Goal: Task Accomplishment & Management: Manage account settings

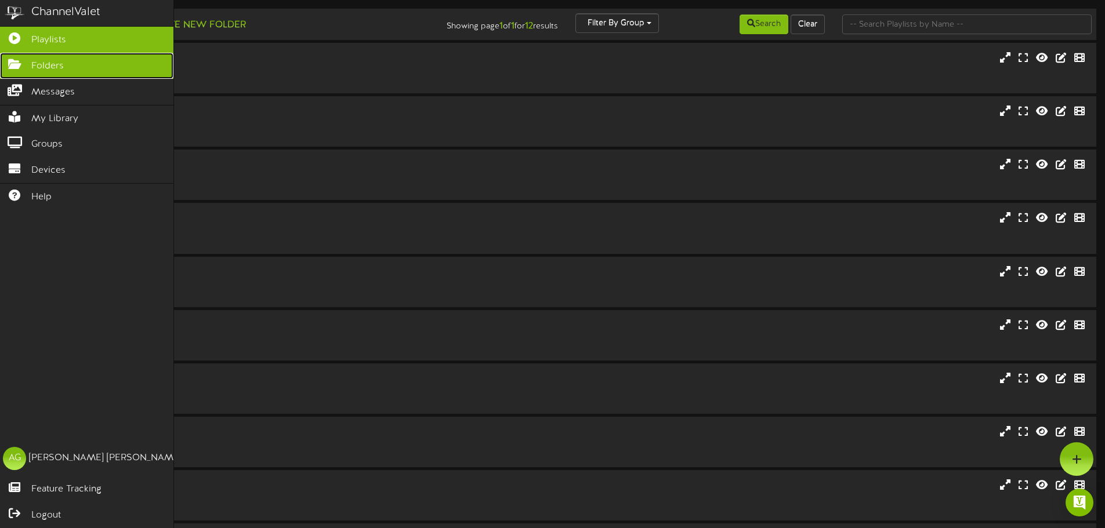
click at [0, 59] on icon at bounding box center [14, 63] width 29 height 9
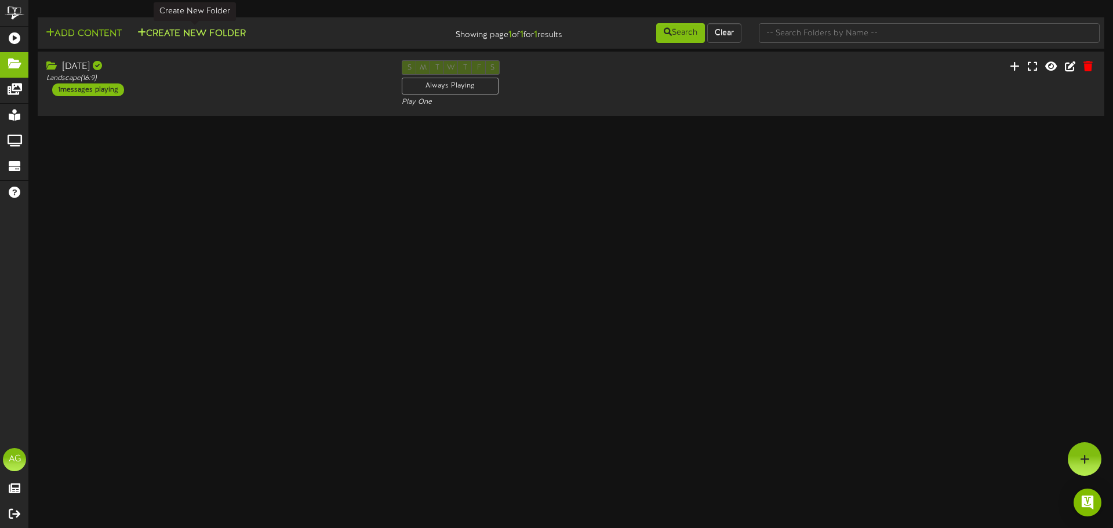
click at [199, 31] on button "Create New Folder" at bounding box center [191, 34] width 115 height 14
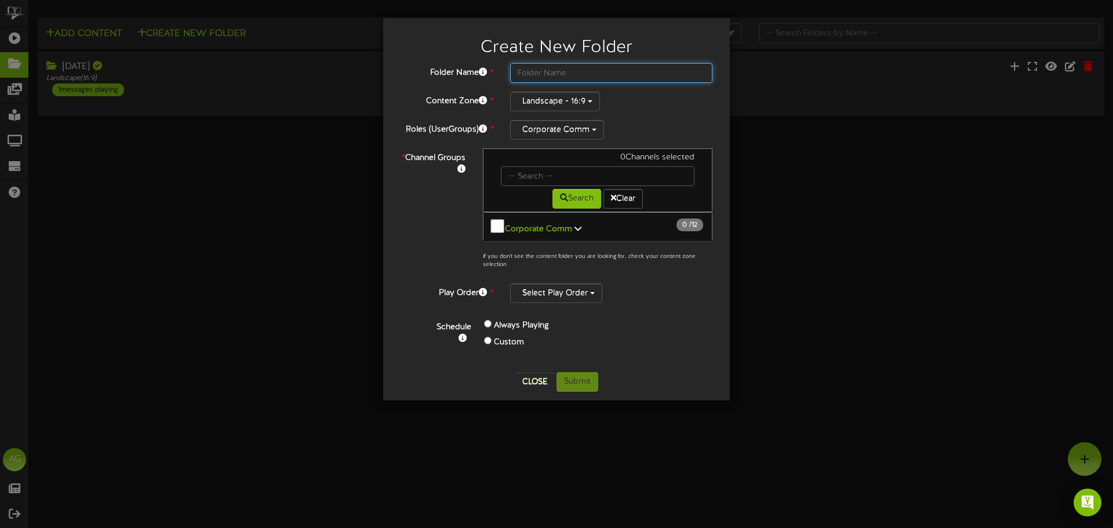
click at [580, 74] on input "text" at bounding box center [611, 73] width 202 height 20
type input "[DATE]"
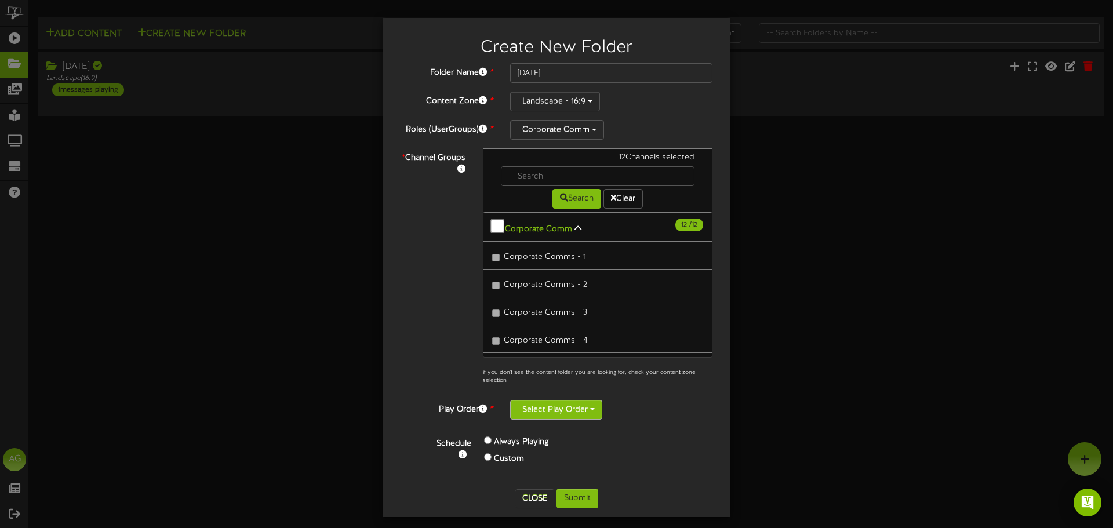
click at [543, 408] on button "Select Play Order" at bounding box center [556, 410] width 92 height 20
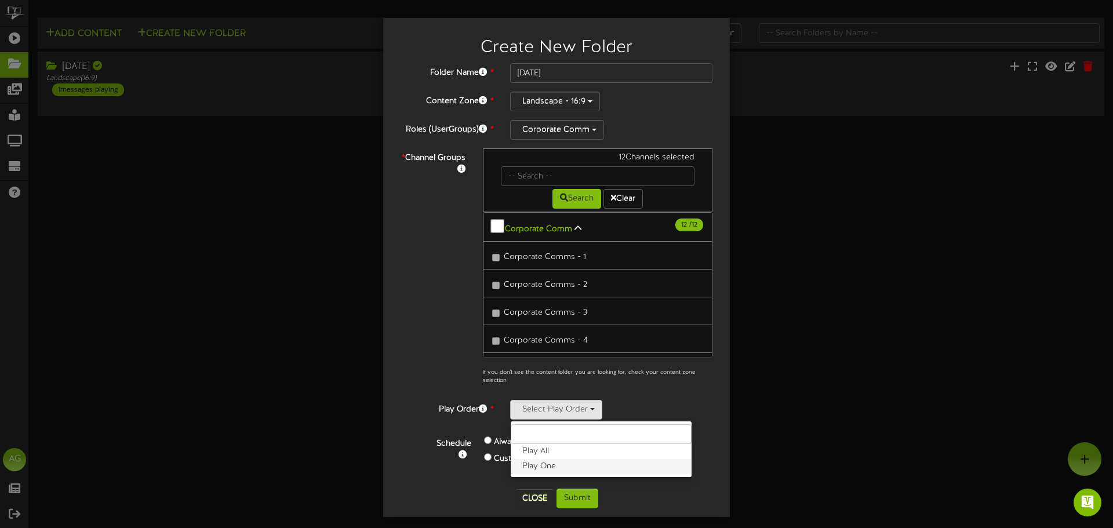
click at [557, 468] on label "Play One" at bounding box center [601, 466] width 181 height 15
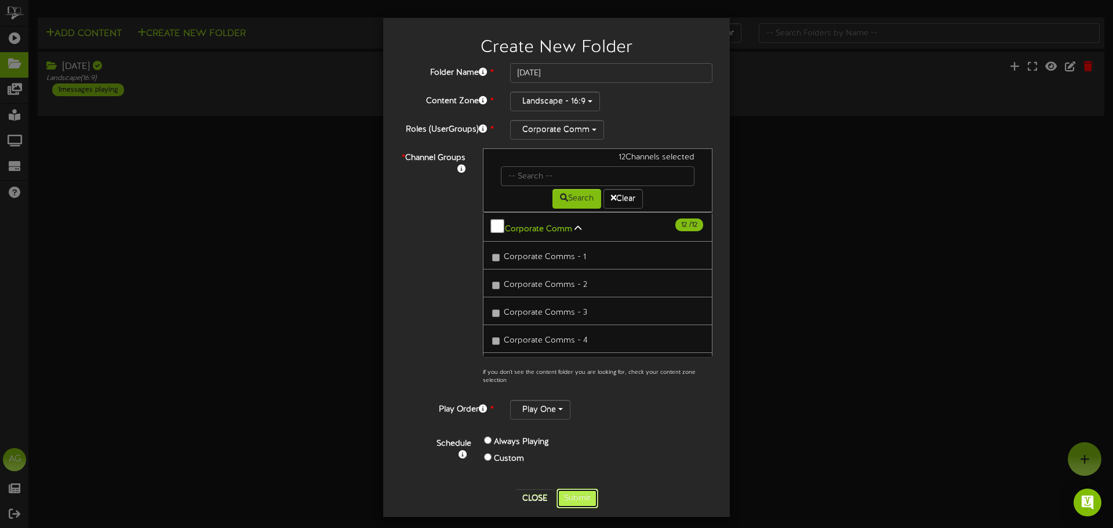
click at [574, 499] on button "Submit" at bounding box center [578, 499] width 42 height 20
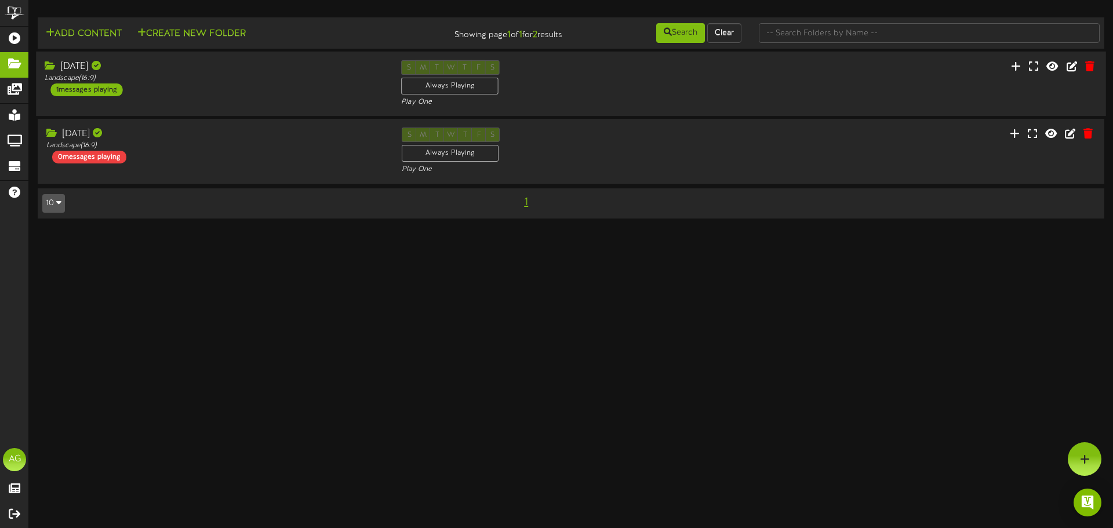
click at [924, 83] on div "Sept 23 Landscape ( 16:9 ) 1 messages playing S M T W T F S Always Playing Play…" at bounding box center [571, 84] width 1071 height 48
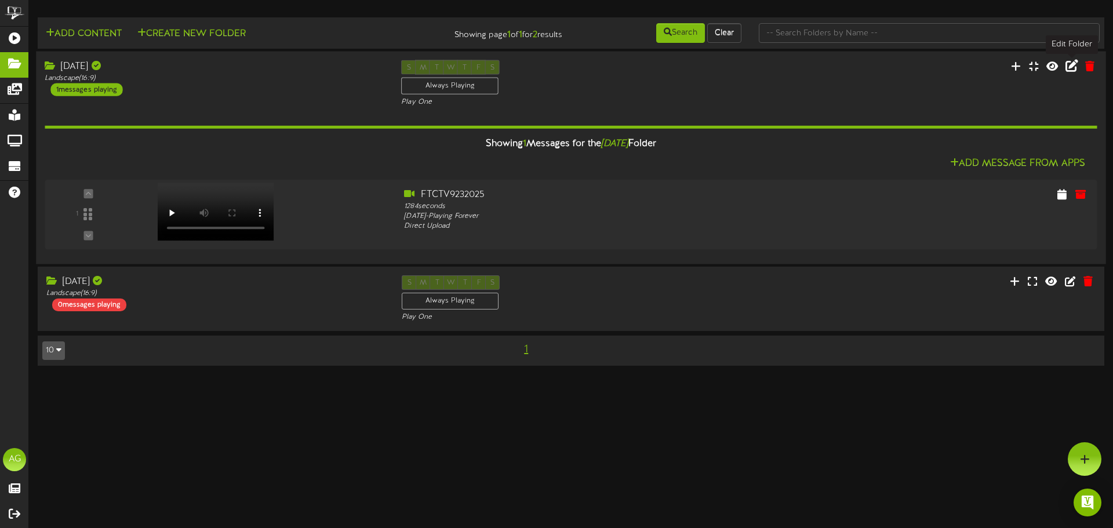
click at [1071, 70] on icon at bounding box center [1072, 65] width 13 height 13
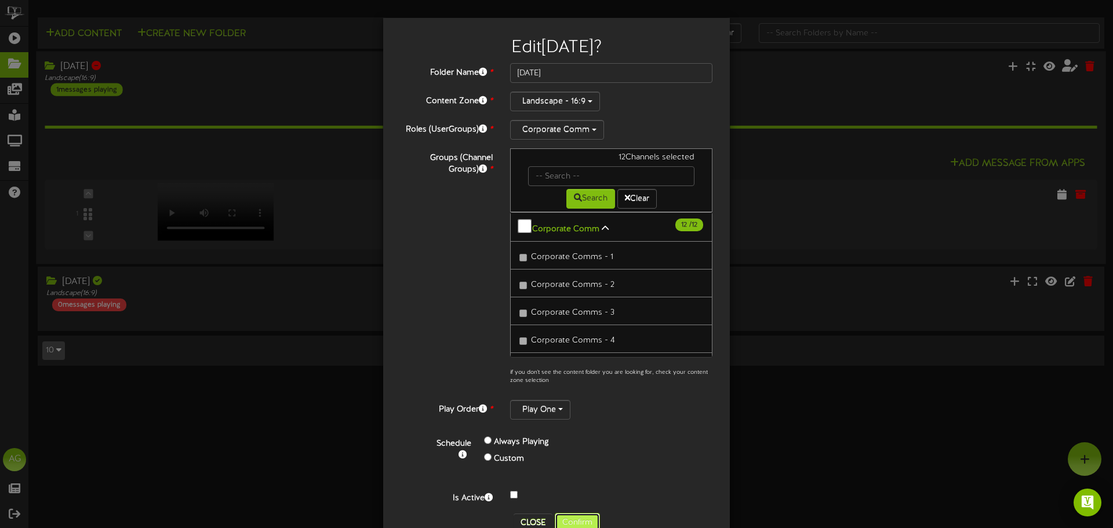
click at [576, 524] on button "Confirm" at bounding box center [577, 523] width 45 height 20
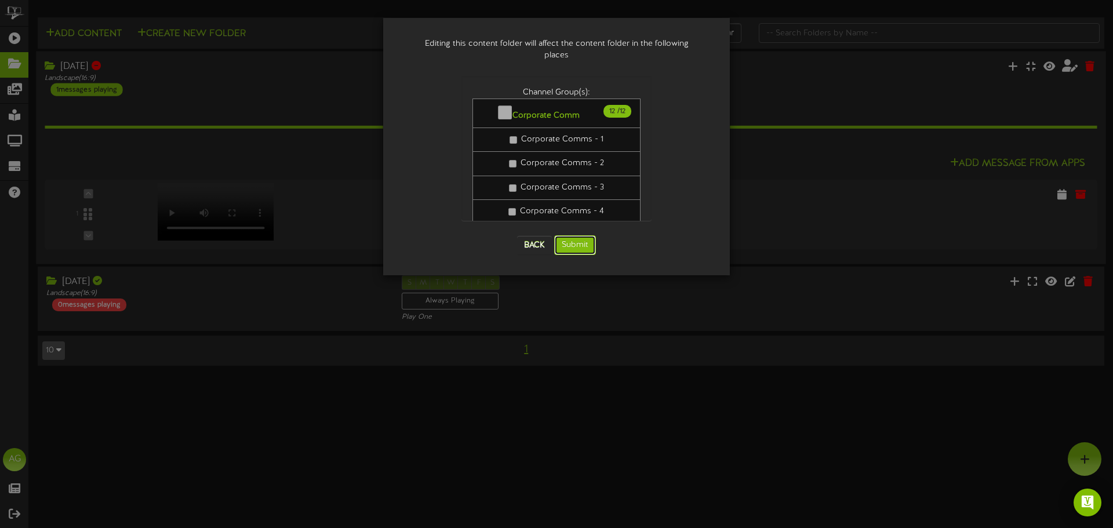
click at [576, 235] on button "Submit" at bounding box center [575, 245] width 42 height 20
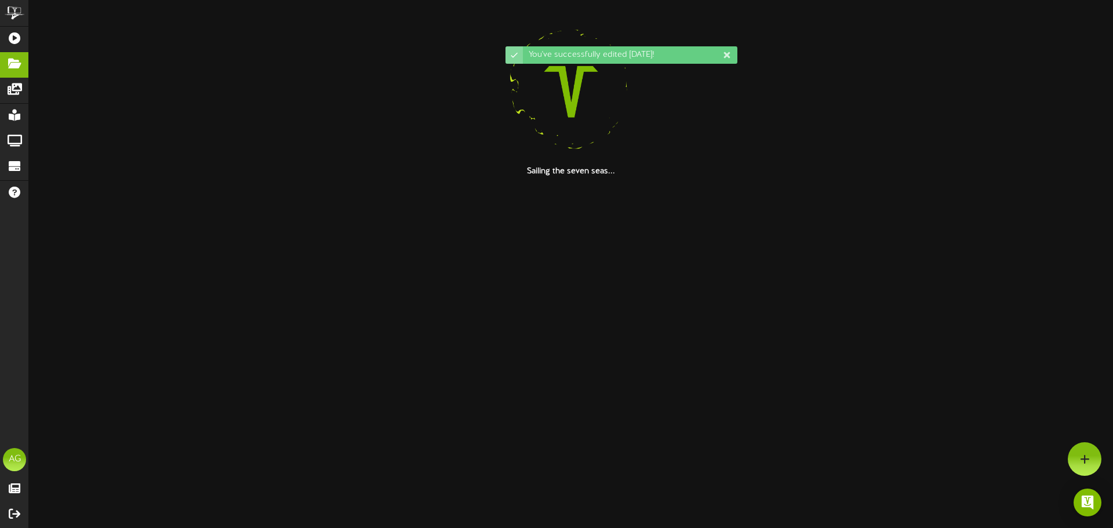
click at [734, 177] on html "You've successfully edited Sept 23! ChannelValet Playlists Folders Messages My …" at bounding box center [556, 88] width 1113 height 177
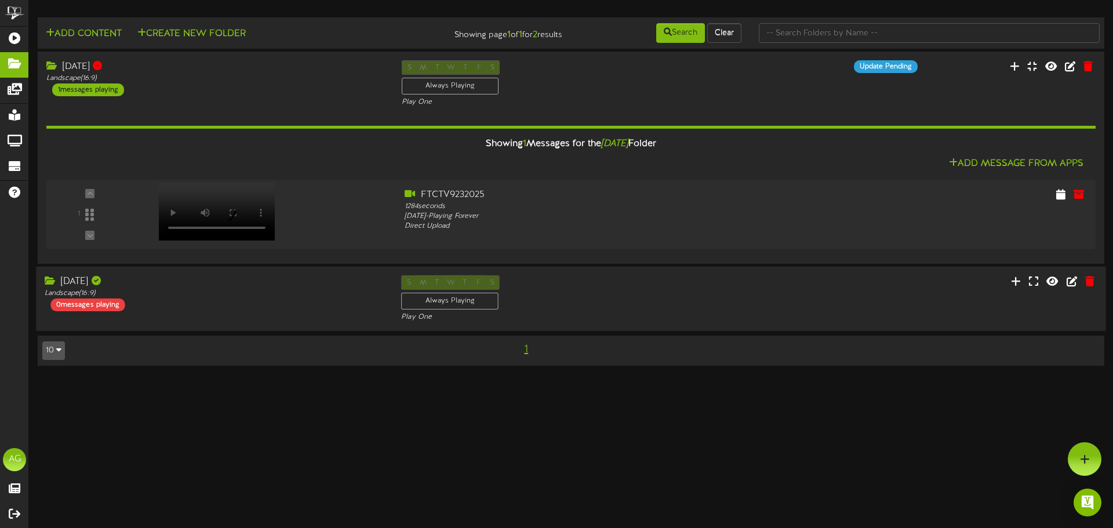
click at [645, 294] on div "S M T W T F S Always Playing Play One" at bounding box center [571, 299] width 357 height 48
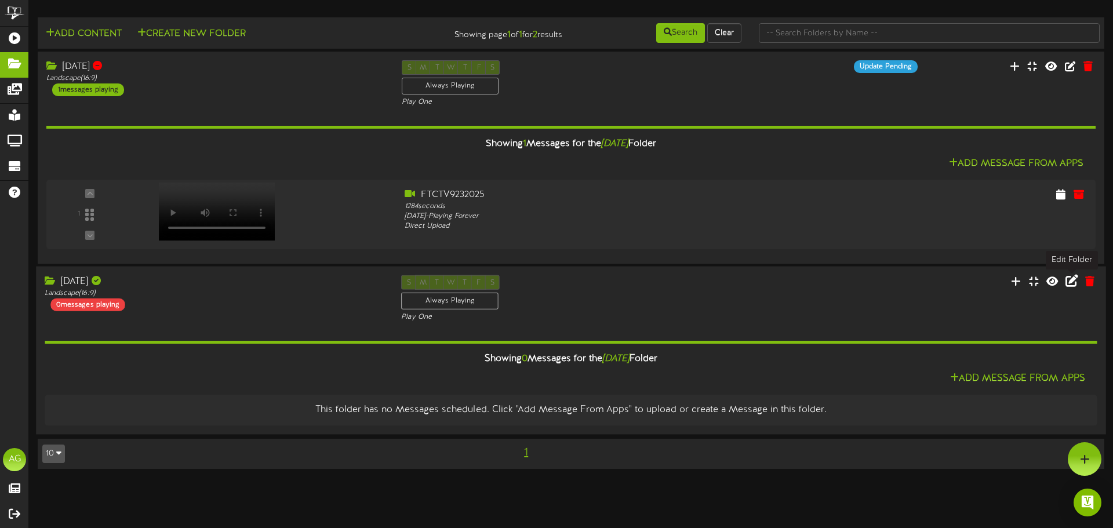
click at [1075, 280] on icon at bounding box center [1072, 280] width 13 height 13
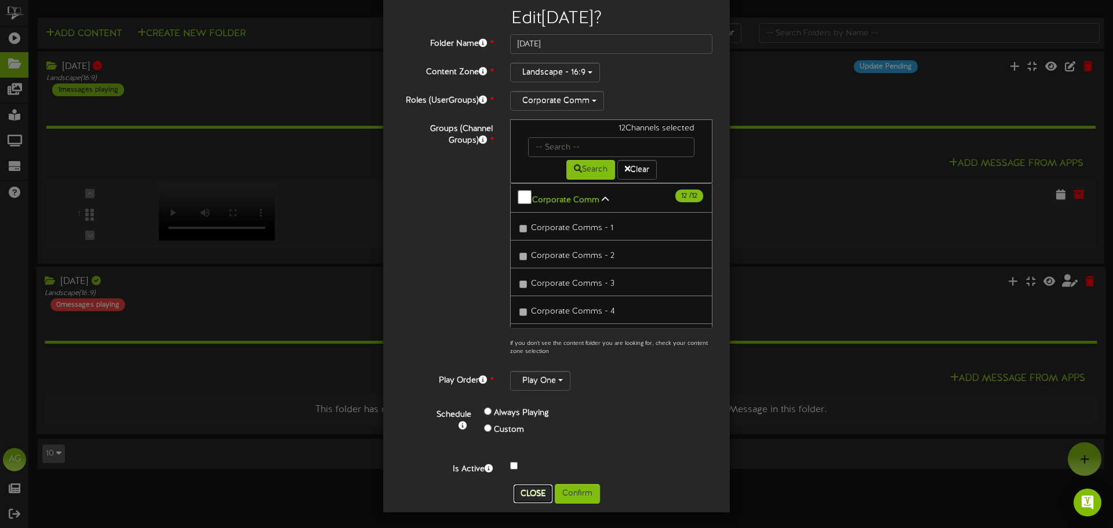
click at [533, 489] on button "Close" at bounding box center [533, 494] width 39 height 19
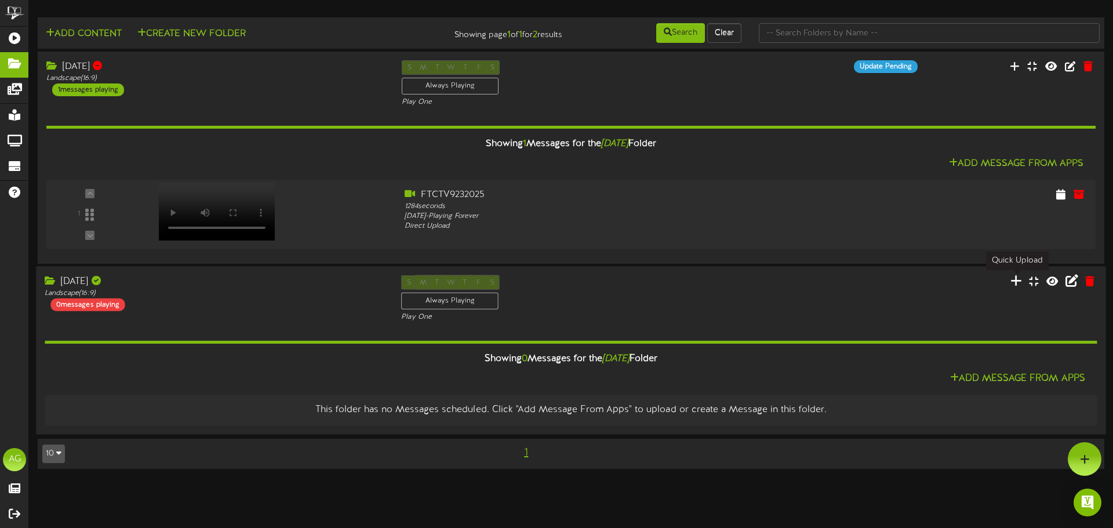
click at [1021, 284] on icon at bounding box center [1017, 280] width 12 height 13
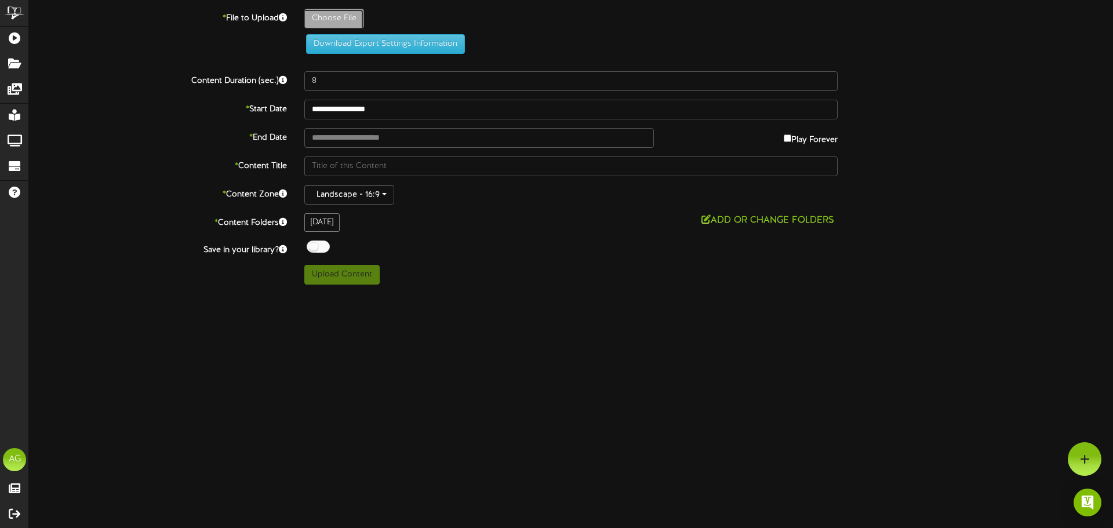
type input "**********"
type input "FTCTV9302025"
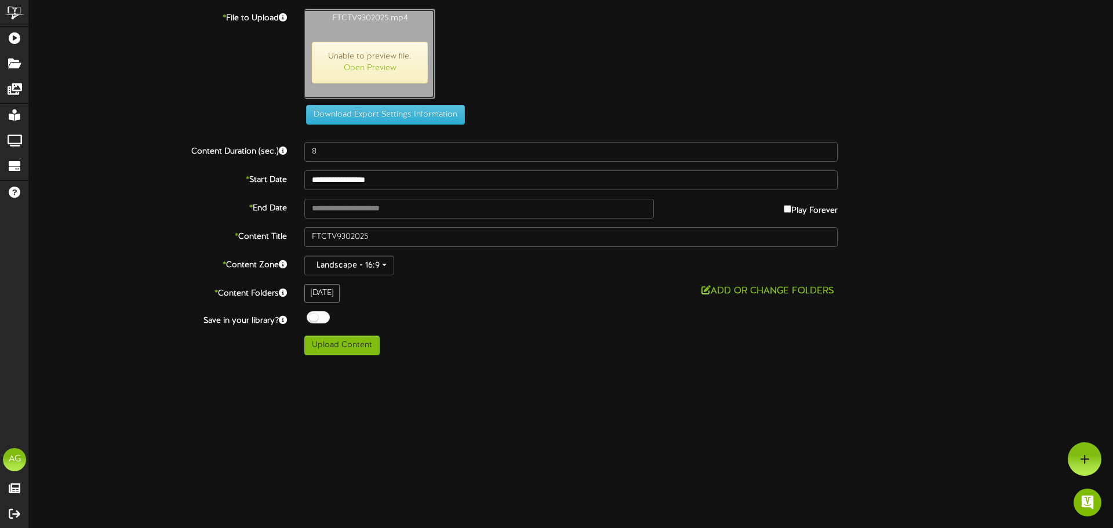
type input "1265"
click at [349, 341] on button "Upload Content" at bounding box center [341, 346] width 75 height 20
type input "**********"
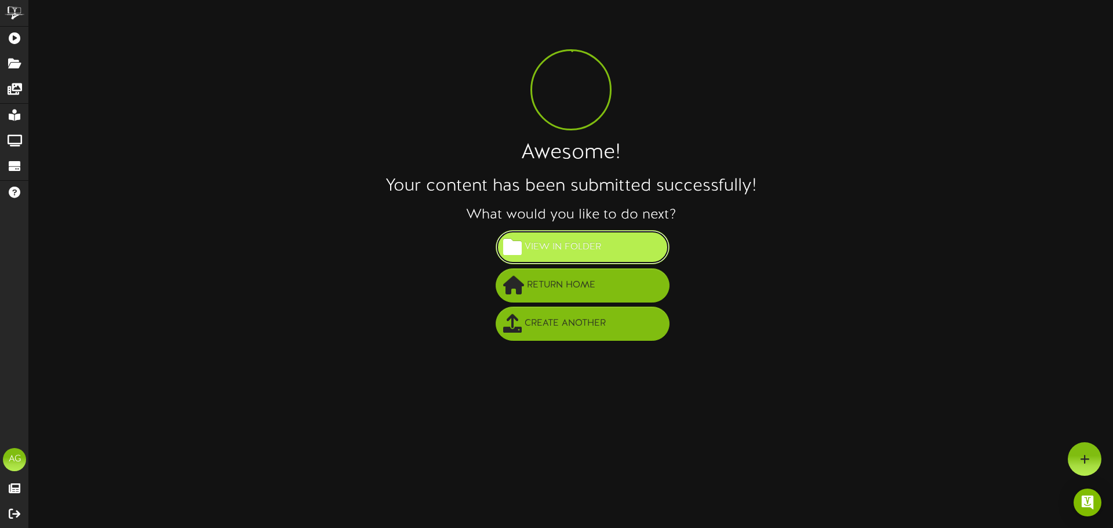
click at [650, 252] on button "View in Folder" at bounding box center [583, 247] width 174 height 34
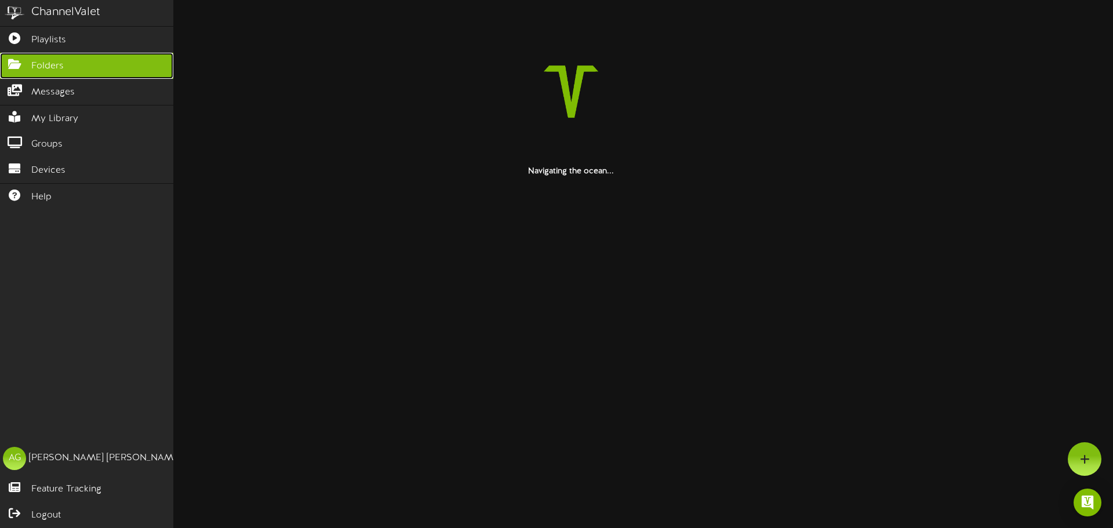
click at [23, 66] on icon at bounding box center [14, 63] width 29 height 9
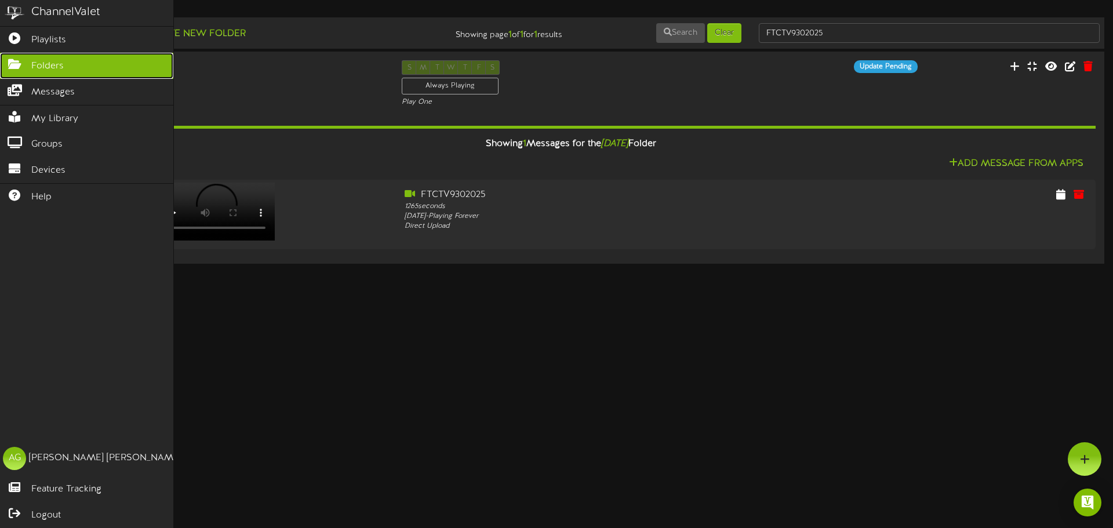
click at [12, 66] on icon at bounding box center [14, 63] width 29 height 9
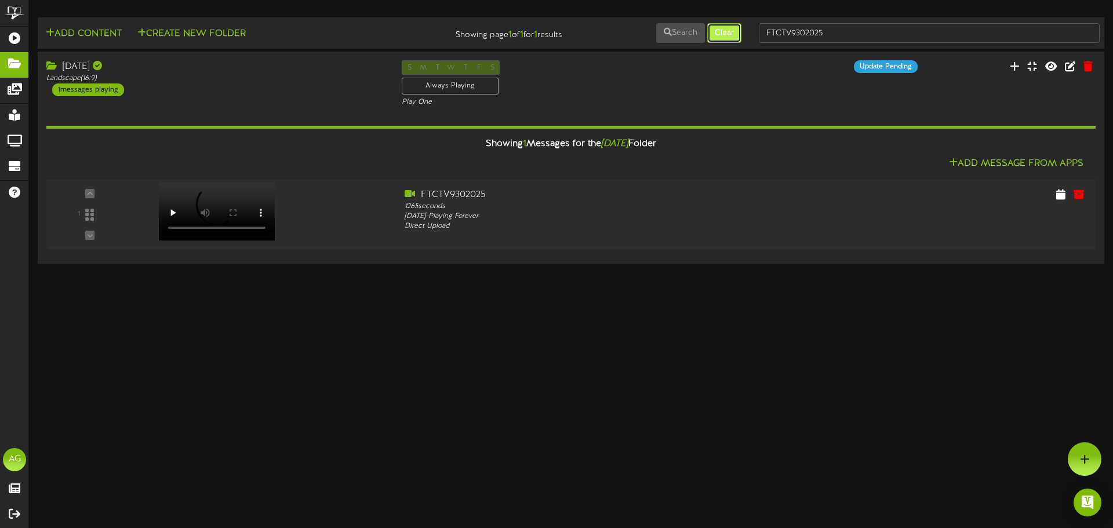
click at [708, 32] on button "Clear" at bounding box center [725, 33] width 34 height 20
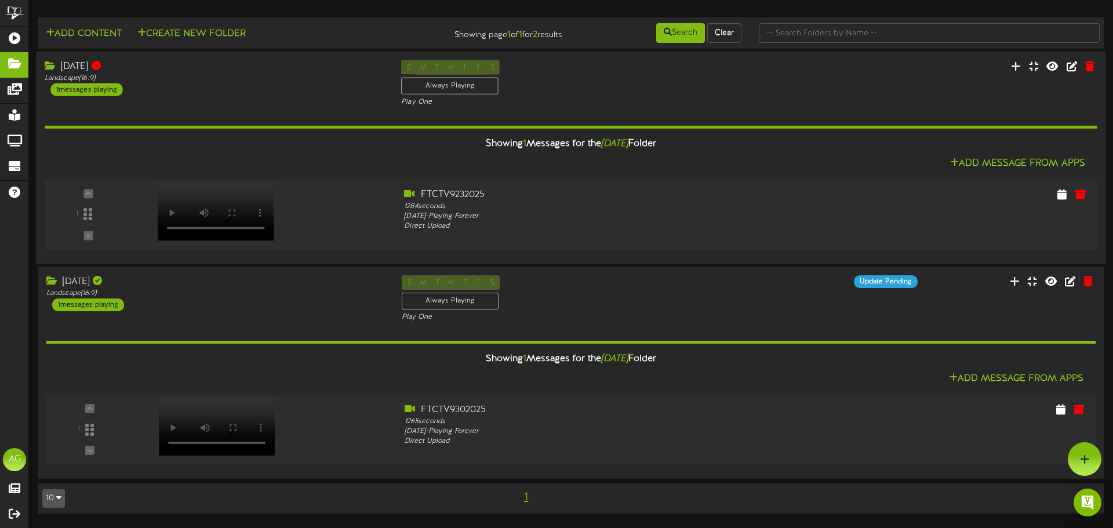
click at [216, 92] on div "Sept 23 Landscape ( 16:9 ) 1 messages playing" at bounding box center [214, 78] width 357 height 36
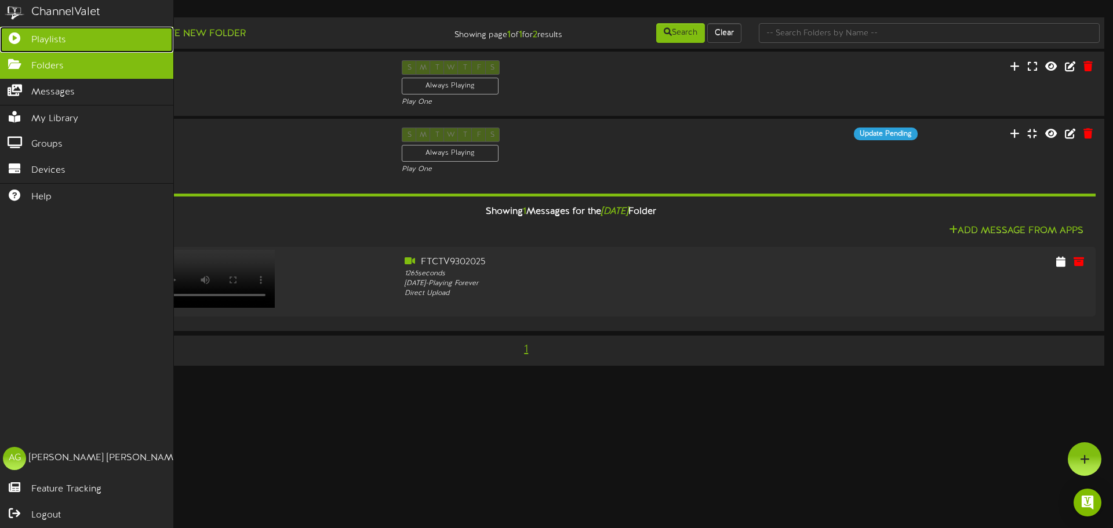
click at [15, 37] on icon at bounding box center [14, 36] width 29 height 9
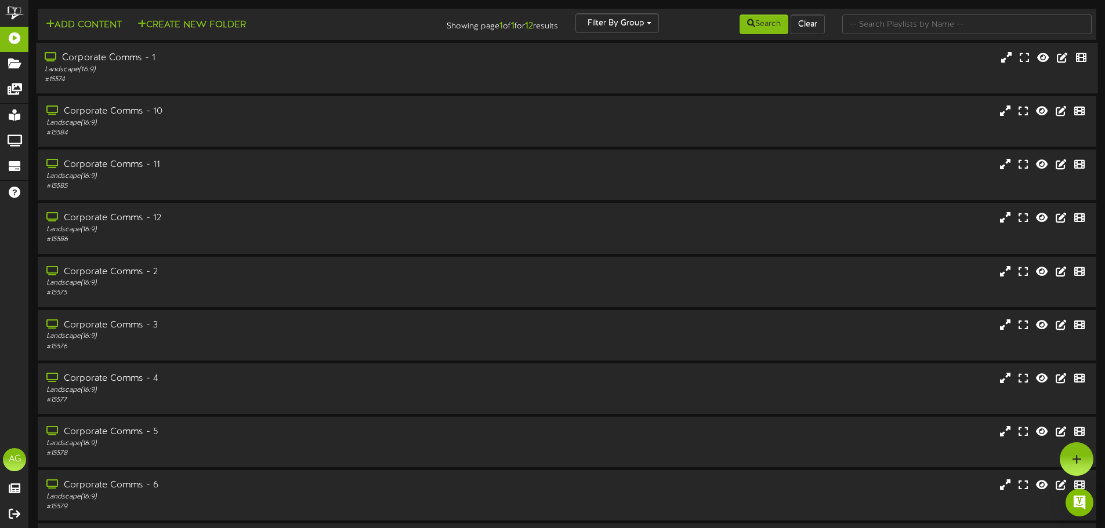
click at [386, 85] on div "Corporate Comms - 1 Landscape ( 16:9 ) # 15574" at bounding box center [566, 68] width 1061 height 50
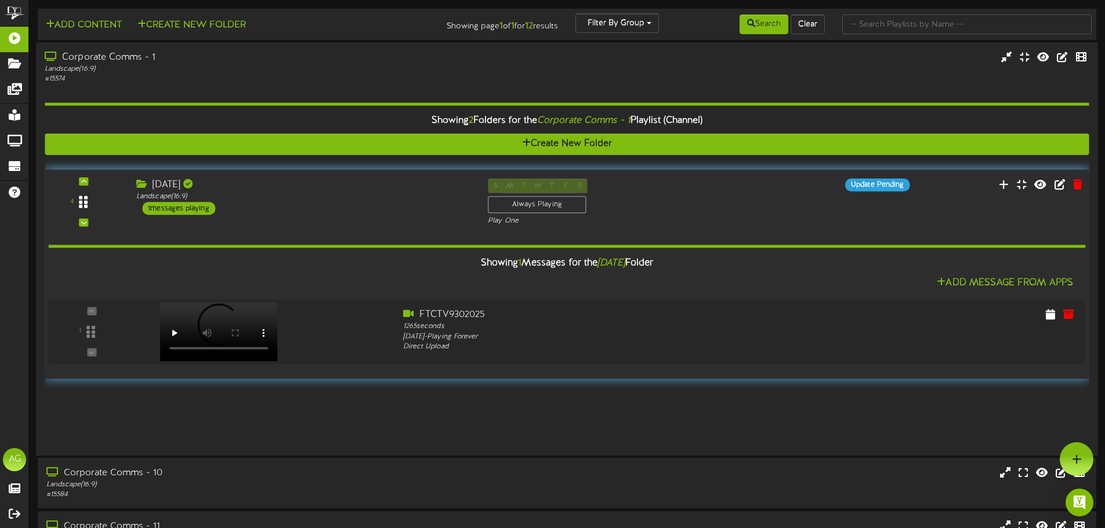
drag, startPoint x: 82, startPoint y: 262, endPoint x: 89, endPoint y: 167, distance: 95.4
click at [89, 187] on div at bounding box center [83, 202] width 27 height 30
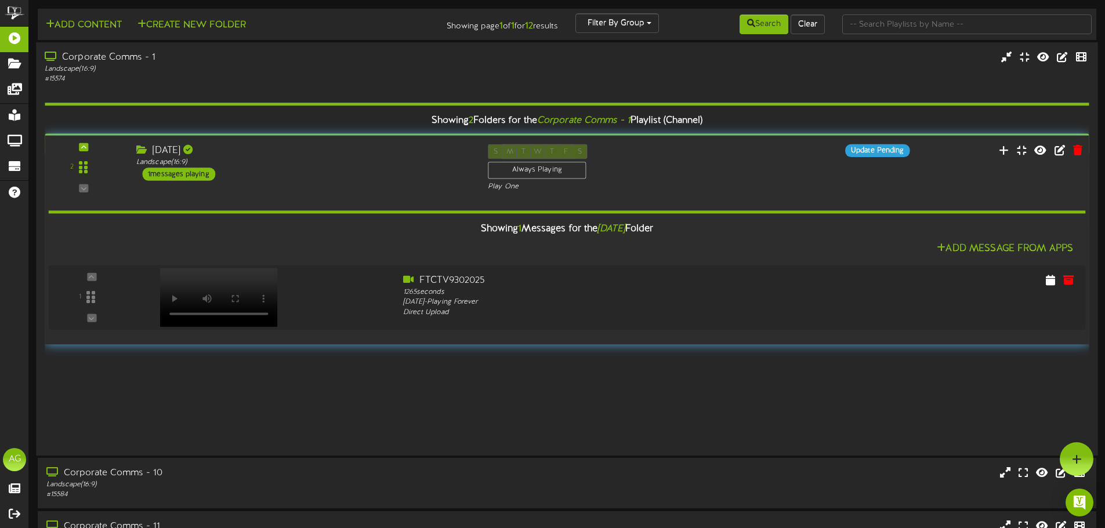
drag, startPoint x: 88, startPoint y: 263, endPoint x: 99, endPoint y: 153, distance: 110.7
click at [99, 153] on div "2" at bounding box center [84, 167] width 70 height 47
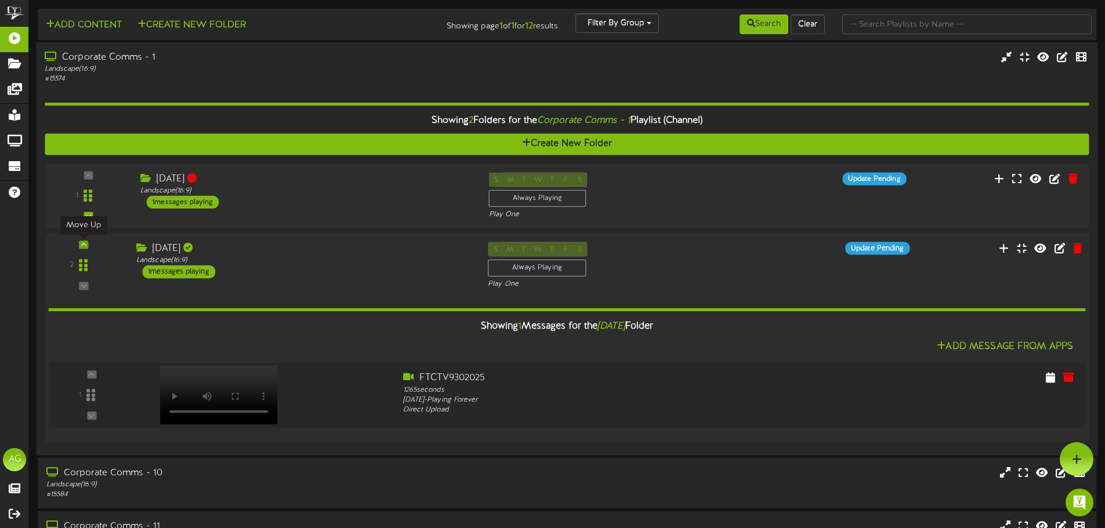
click at [85, 242] on icon at bounding box center [83, 245] width 5 height 6
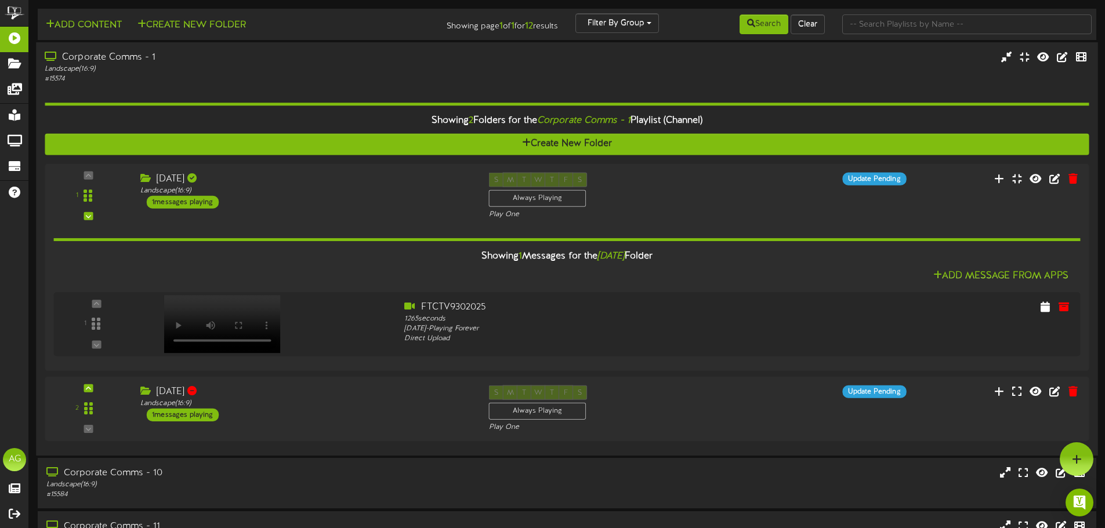
click at [98, 56] on div "Corporate Comms - 1" at bounding box center [257, 57] width 425 height 13
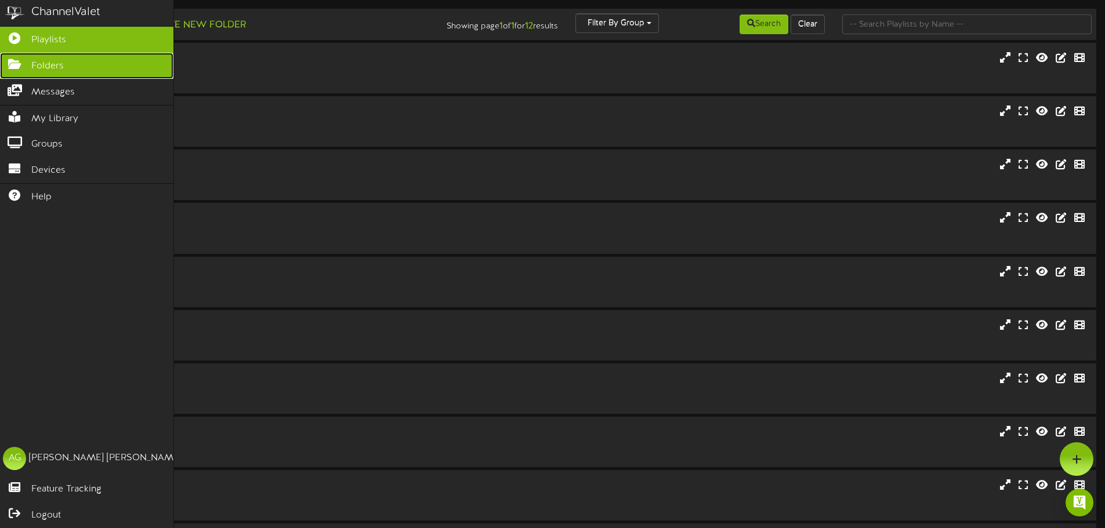
click at [3, 67] on link "Folders" at bounding box center [86, 66] width 173 height 26
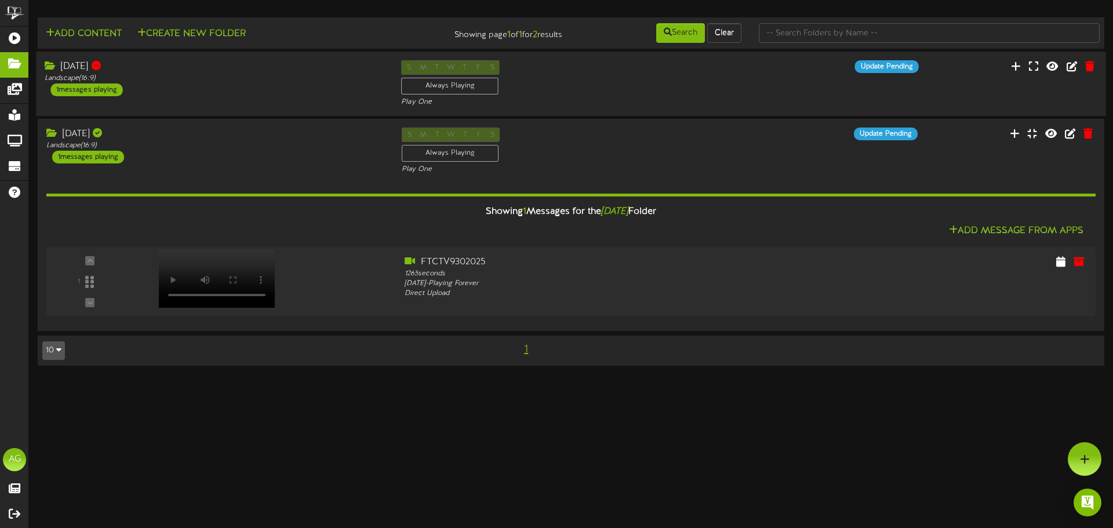
click at [370, 77] on div "Landscape ( 16:9 )" at bounding box center [214, 79] width 339 height 10
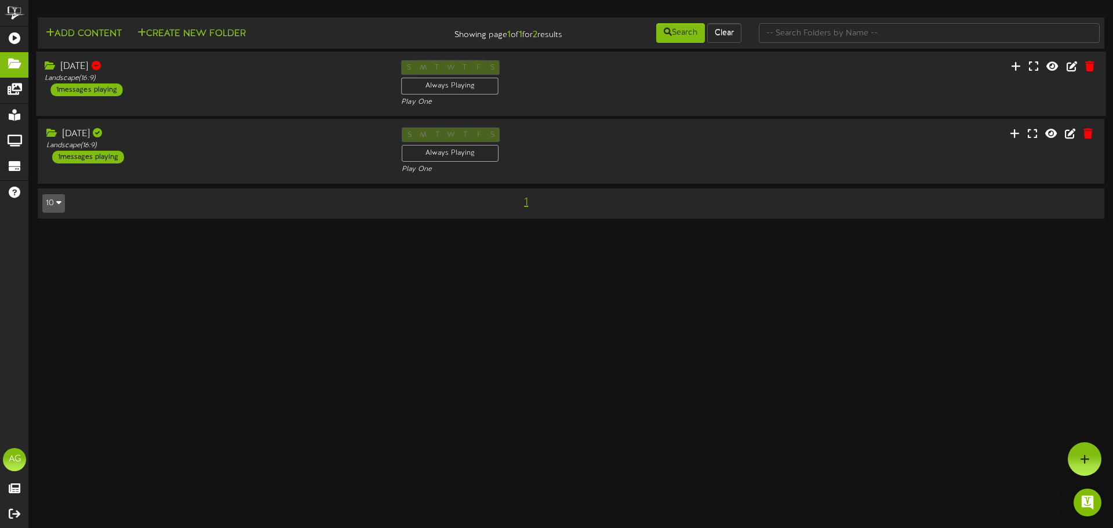
click at [863, 95] on div "[DATE] Landscape ( 16:9 ) 1 messages playing S M T W T F S Always Playing Play …" at bounding box center [571, 84] width 1071 height 48
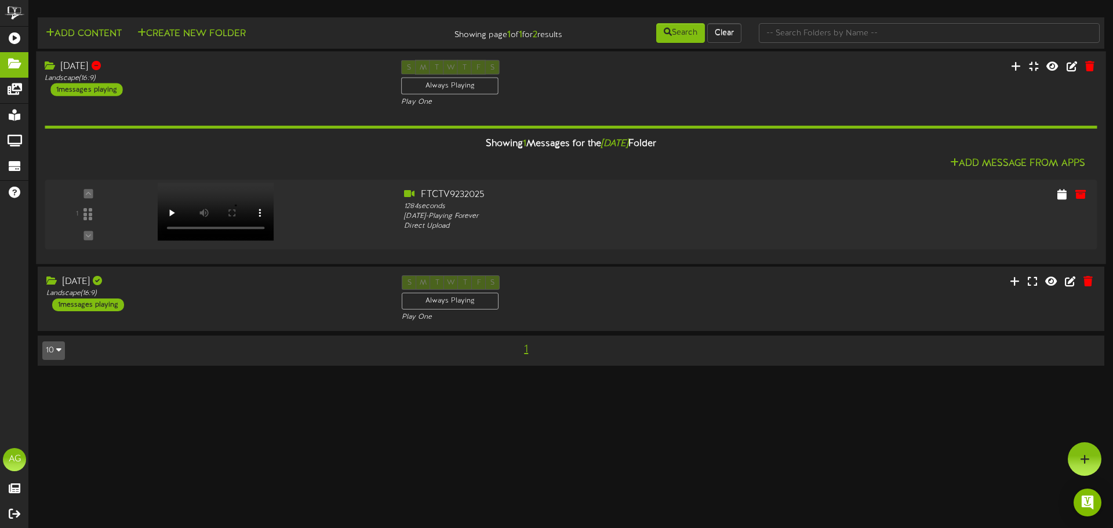
click at [679, 75] on div "S M T W T F S Always Playing Play One" at bounding box center [571, 84] width 357 height 48
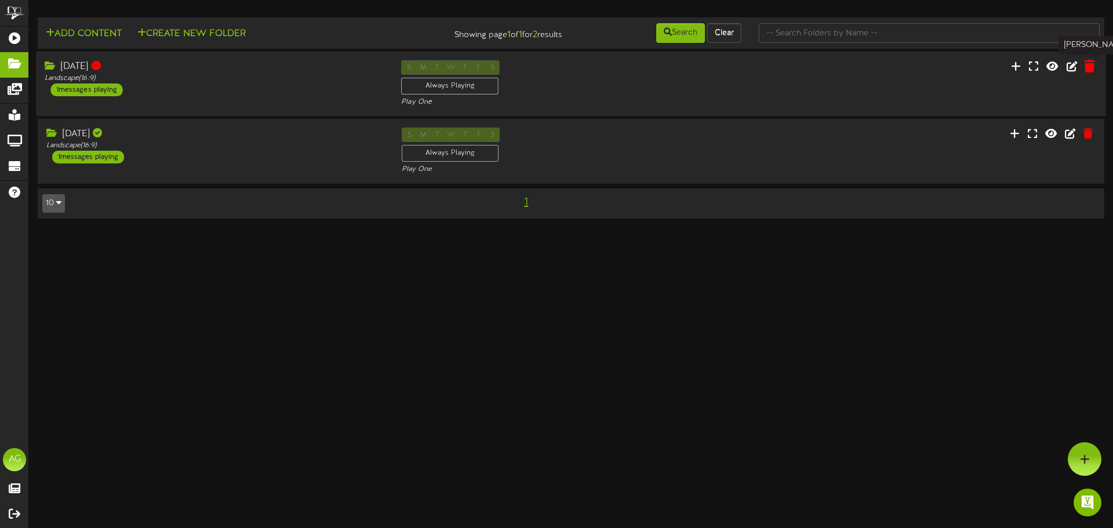
click at [1089, 60] on icon at bounding box center [1089, 66] width 11 height 13
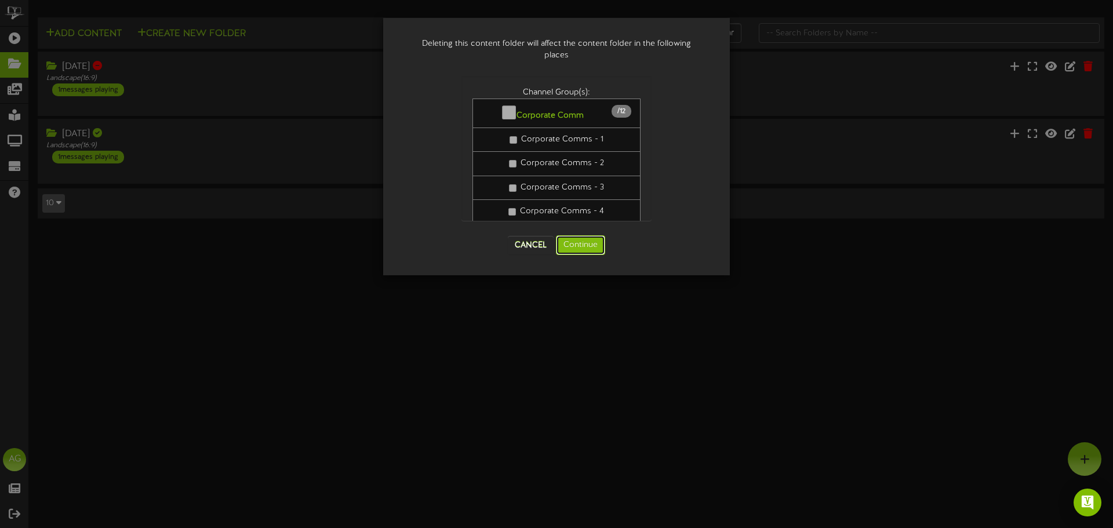
click at [569, 245] on button "Continue" at bounding box center [580, 245] width 49 height 20
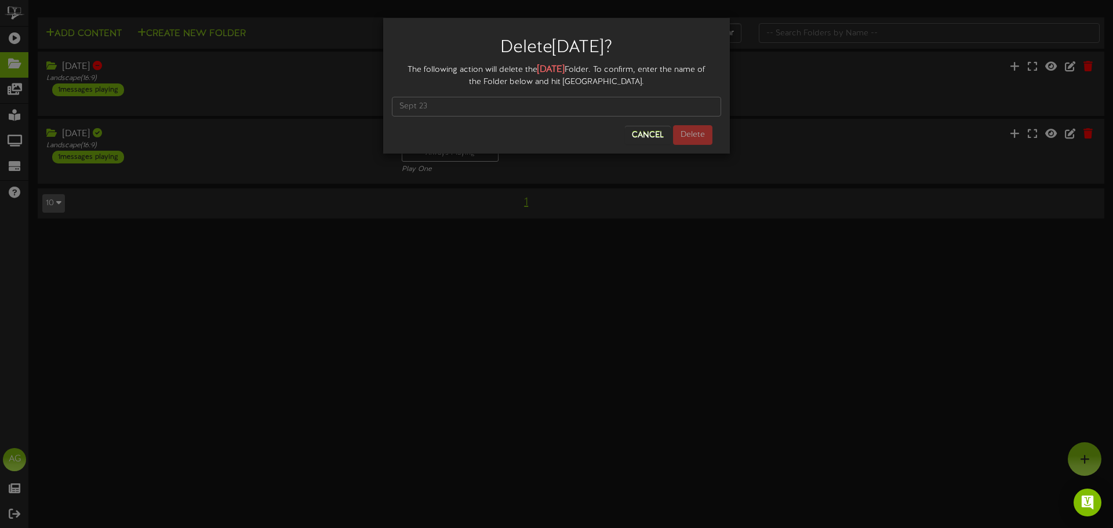
drag, startPoint x: 538, startPoint y: 68, endPoint x: 567, endPoint y: 66, distance: 28.5
click at [565, 66] on strong "[DATE]" at bounding box center [551, 69] width 27 height 10
copy strong "[DATE]"
click at [422, 100] on input "text" at bounding box center [556, 107] width 329 height 20
paste input "[DATE]"
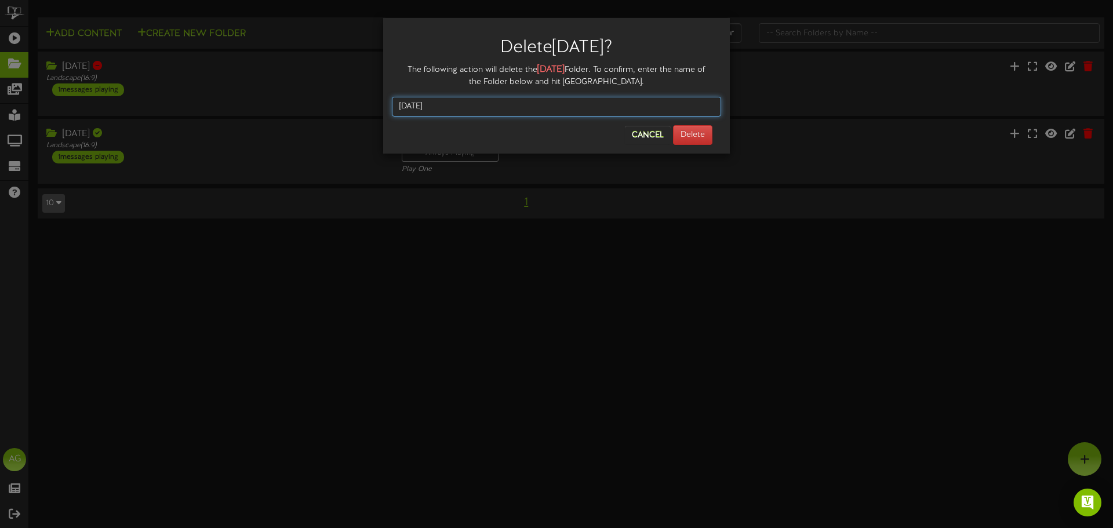
type input "[DATE]"
click at [714, 141] on div "Cancel Delete" at bounding box center [556, 135] width 329 height 20
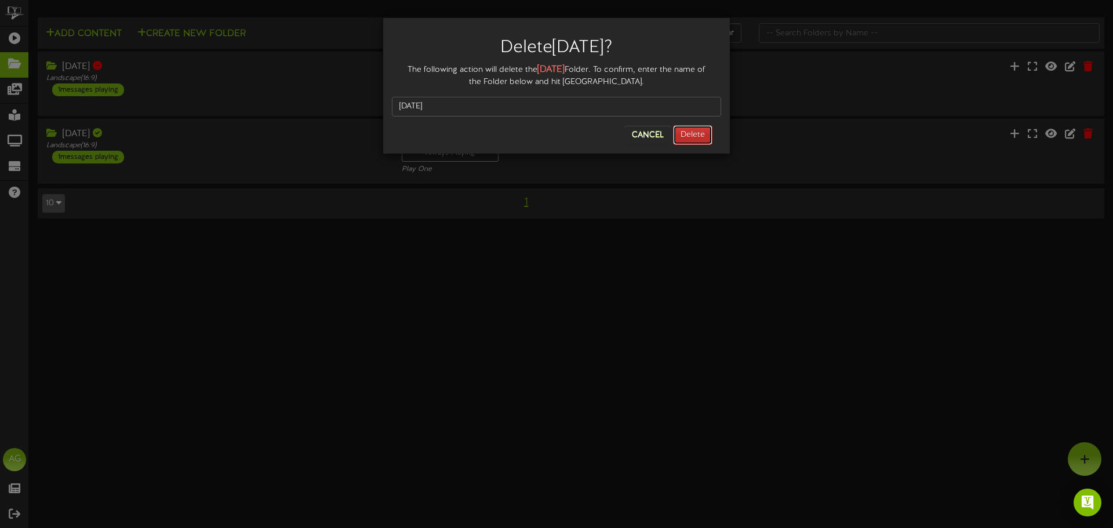
click at [708, 136] on button "Delete" at bounding box center [692, 135] width 39 height 20
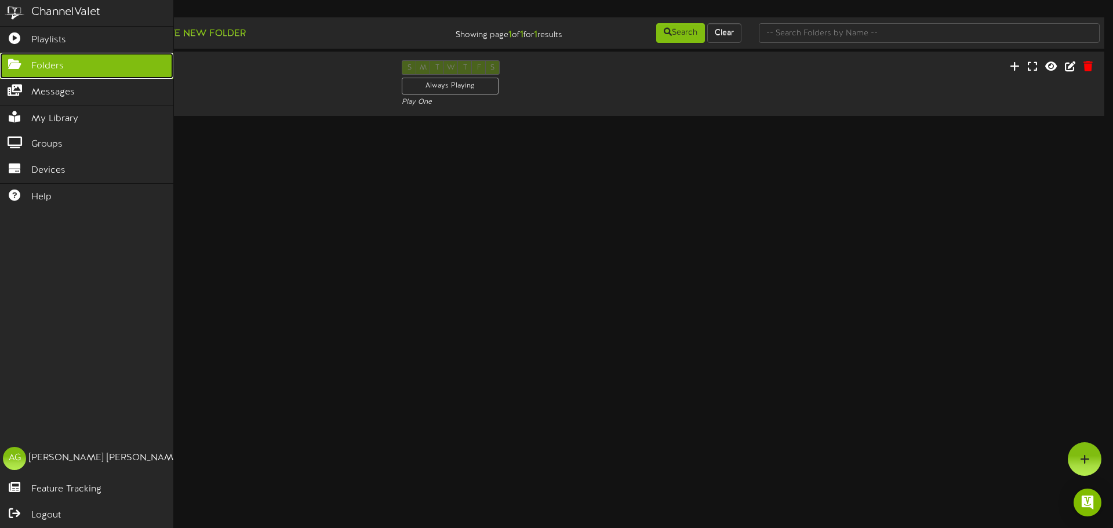
click at [22, 62] on icon at bounding box center [14, 63] width 29 height 9
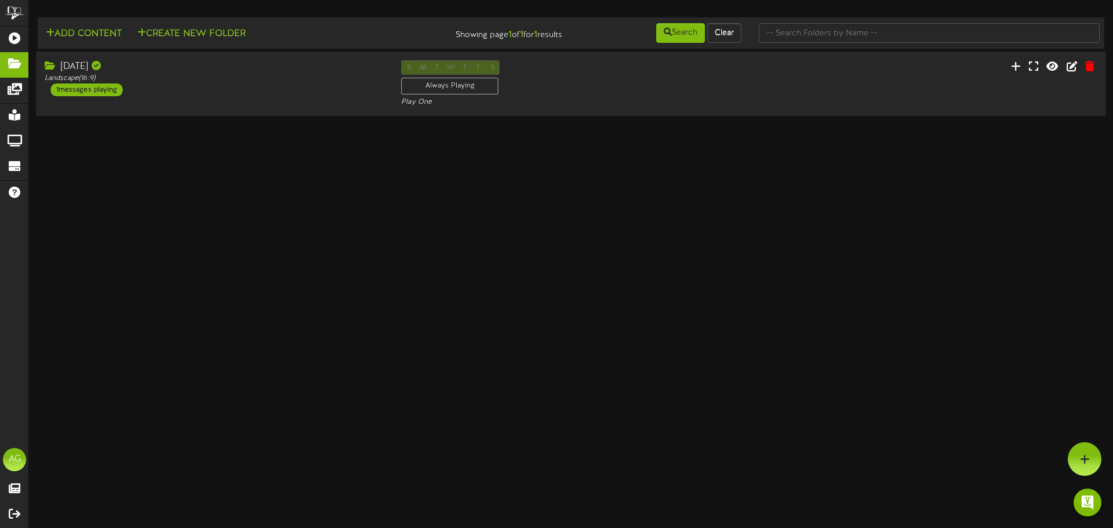
click at [292, 61] on div "[DATE]" at bounding box center [214, 66] width 339 height 13
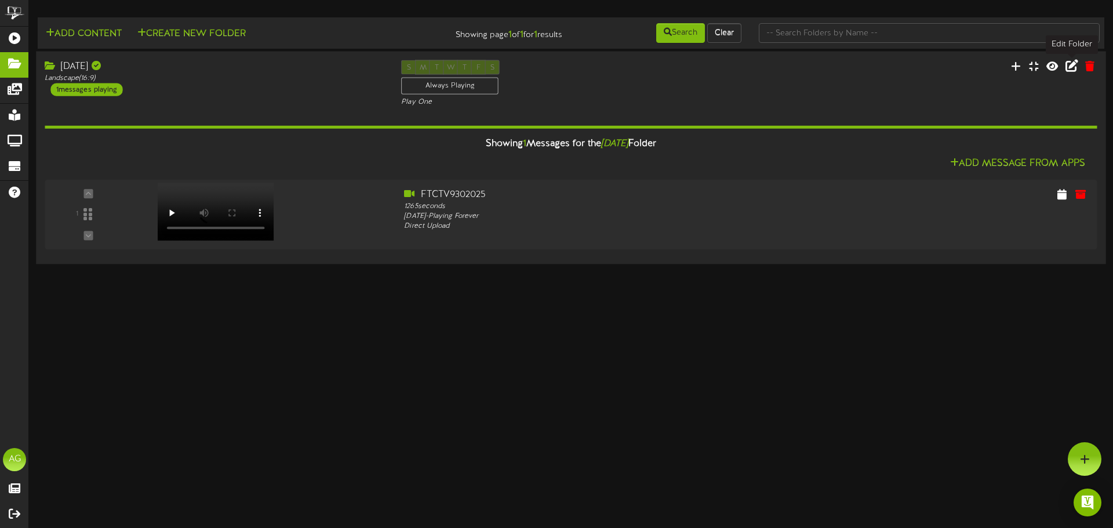
click at [1071, 66] on icon at bounding box center [1072, 65] width 13 height 13
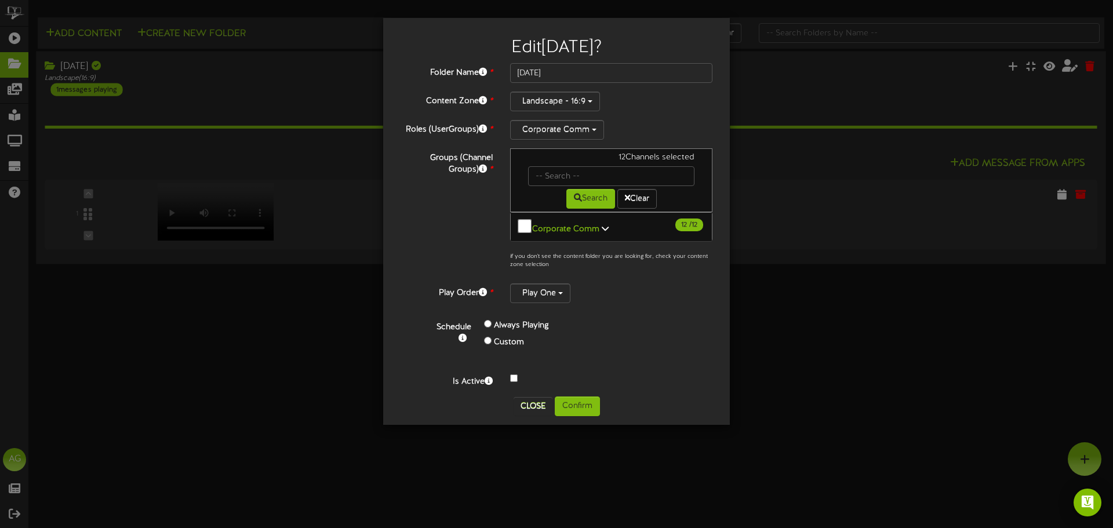
click at [518, 373] on div at bounding box center [612, 379] width 220 height 14
click at [586, 408] on button "Confirm" at bounding box center [577, 407] width 45 height 20
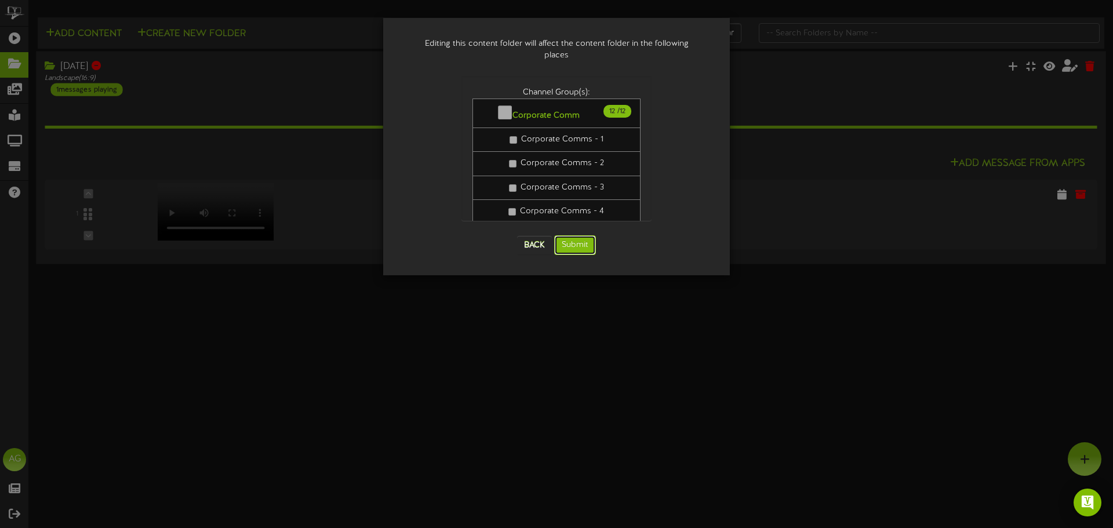
drag, startPoint x: 575, startPoint y: 242, endPoint x: 601, endPoint y: 254, distance: 28.3
click at [576, 244] on div "Back Submit" at bounding box center [557, 245] width 191 height 43
click at [666, 239] on div "Editing this content folder will affect the content folder in the following pla…" at bounding box center [556, 147] width 329 height 240
click at [591, 238] on button "Submit" at bounding box center [575, 245] width 42 height 20
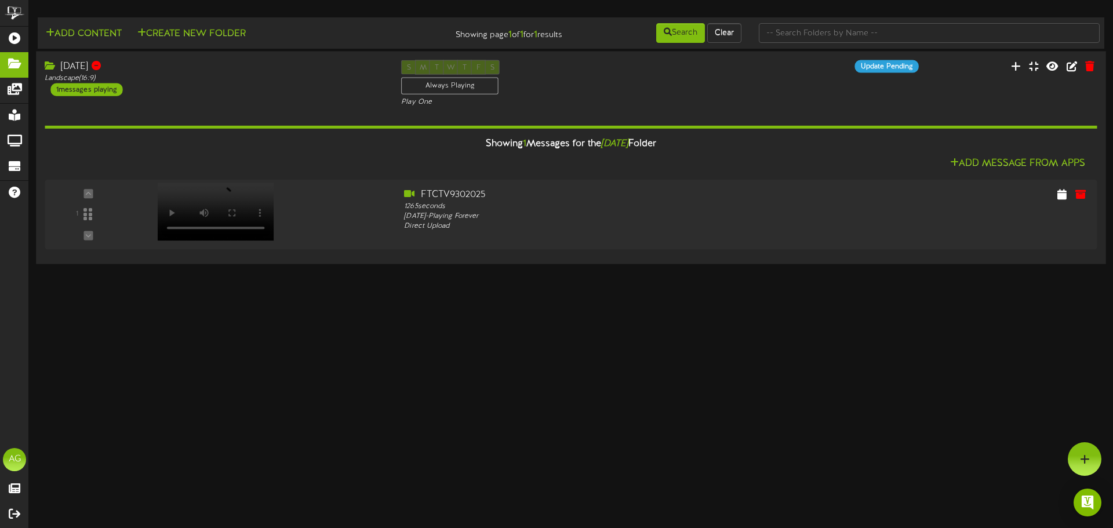
click at [82, 64] on div "[DATE]" at bounding box center [214, 66] width 339 height 13
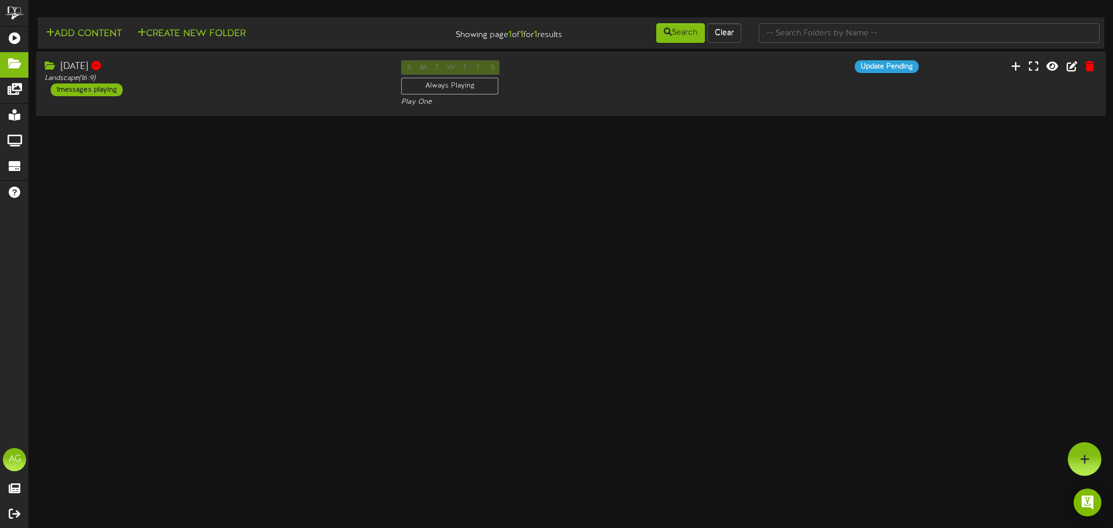
click at [198, 75] on div "Landscape ( 16:9 )" at bounding box center [214, 79] width 339 height 10
drag, startPoint x: 249, startPoint y: 81, endPoint x: 262, endPoint y: 81, distance: 12.2
click at [249, 80] on div "Landscape ( 16:9 )" at bounding box center [214, 79] width 339 height 10
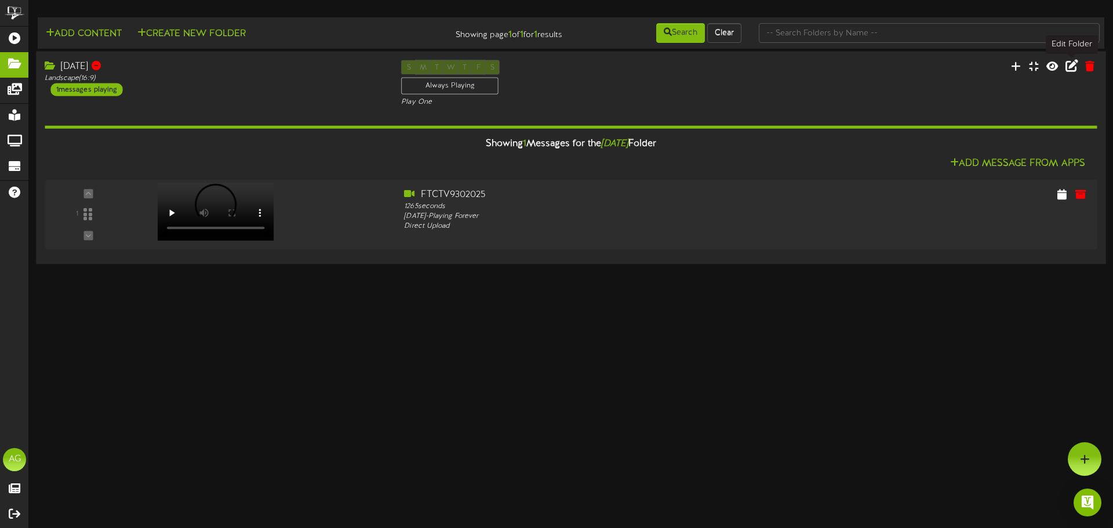
click at [1075, 66] on icon at bounding box center [1072, 65] width 13 height 13
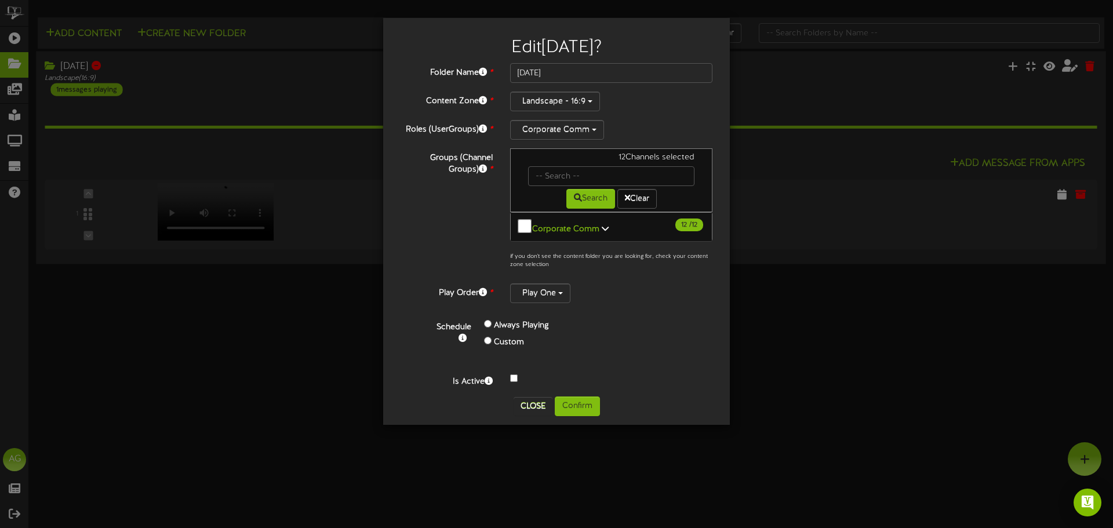
click at [515, 376] on div at bounding box center [612, 379] width 220 height 14
click at [584, 397] on button "Confirm" at bounding box center [577, 407] width 45 height 20
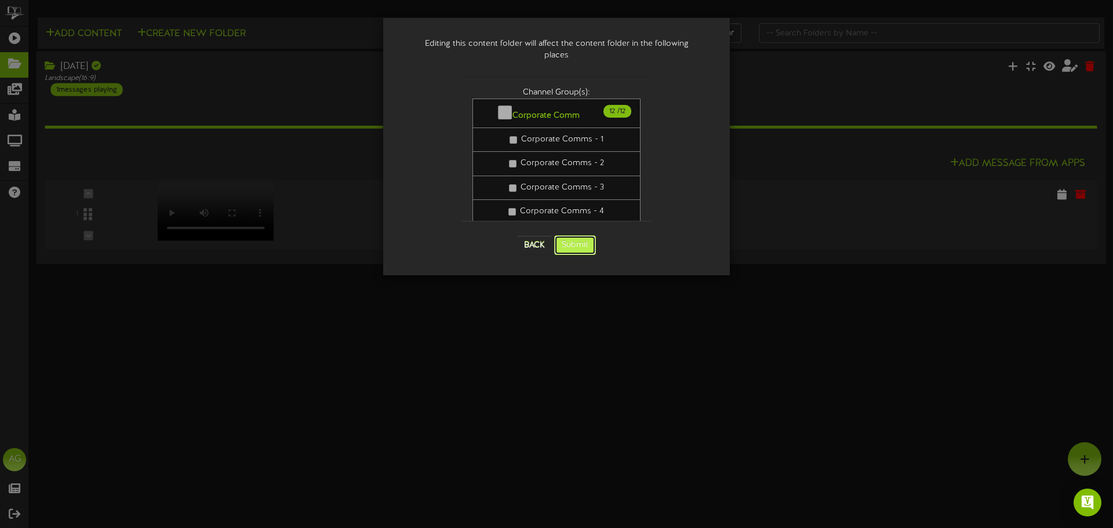
click at [572, 235] on button "Submit" at bounding box center [575, 245] width 42 height 20
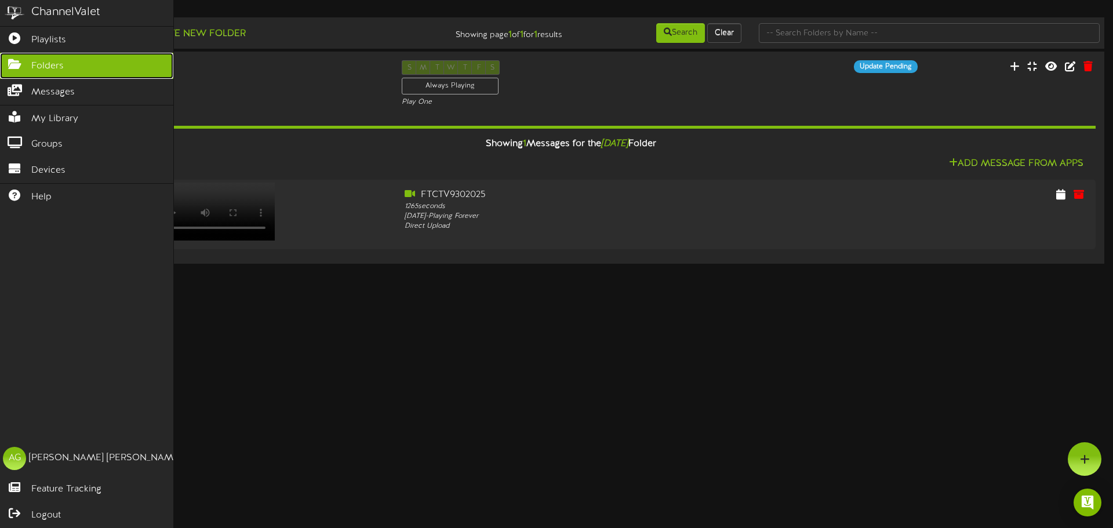
click at [5, 66] on icon at bounding box center [14, 63] width 29 height 9
click at [9, 57] on link "Folders" at bounding box center [86, 66] width 173 height 26
click at [10, 34] on icon at bounding box center [14, 36] width 29 height 9
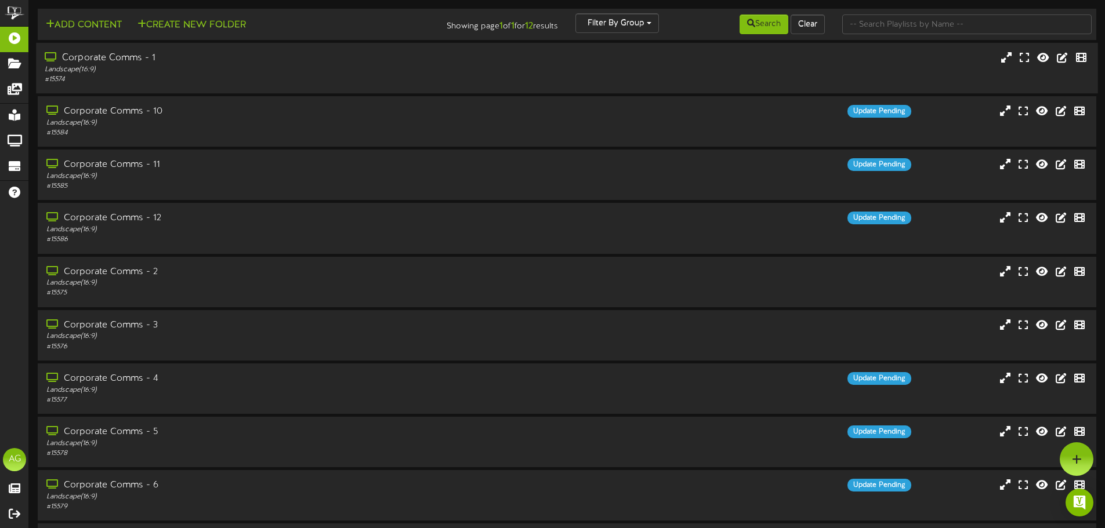
click at [167, 63] on div "Corporate Comms - 1 Landscape ( 16:9 ) # 15574" at bounding box center [257, 68] width 442 height 33
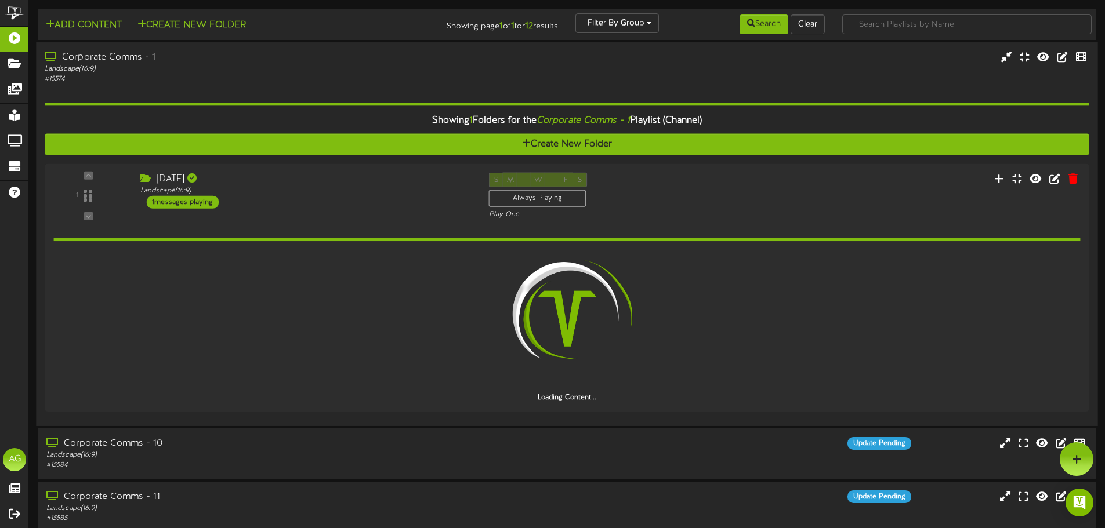
click at [140, 74] on div "# 15574" at bounding box center [257, 79] width 425 height 10
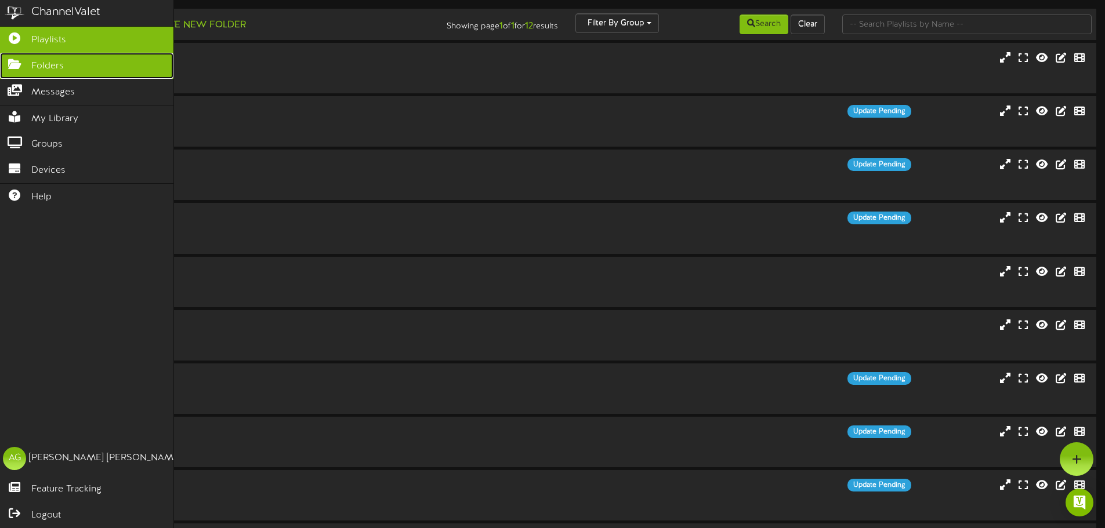
click at [3, 74] on link "Folders" at bounding box center [86, 66] width 173 height 26
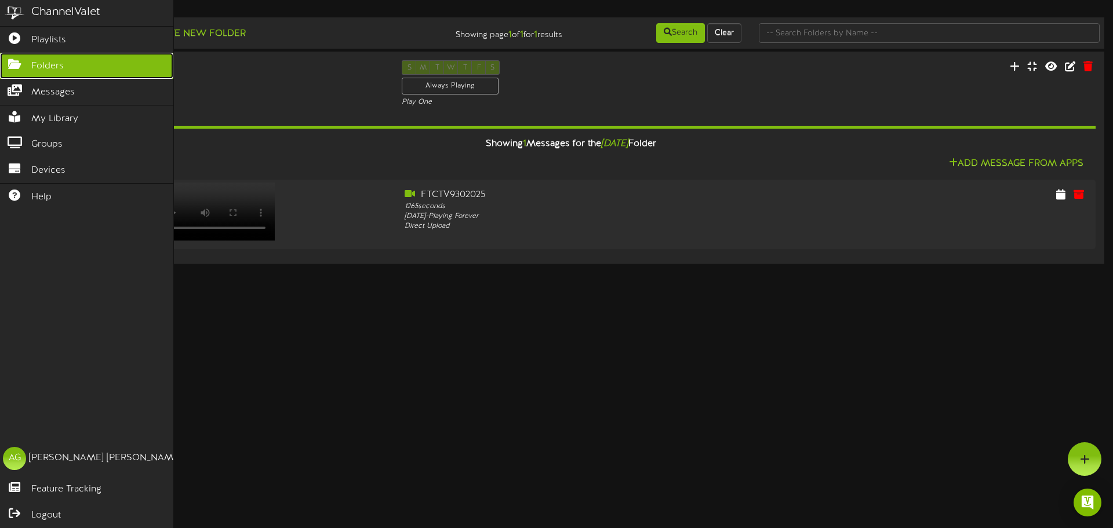
click at [6, 61] on icon at bounding box center [14, 63] width 29 height 9
click at [6, 43] on link "Playlists" at bounding box center [86, 40] width 173 height 26
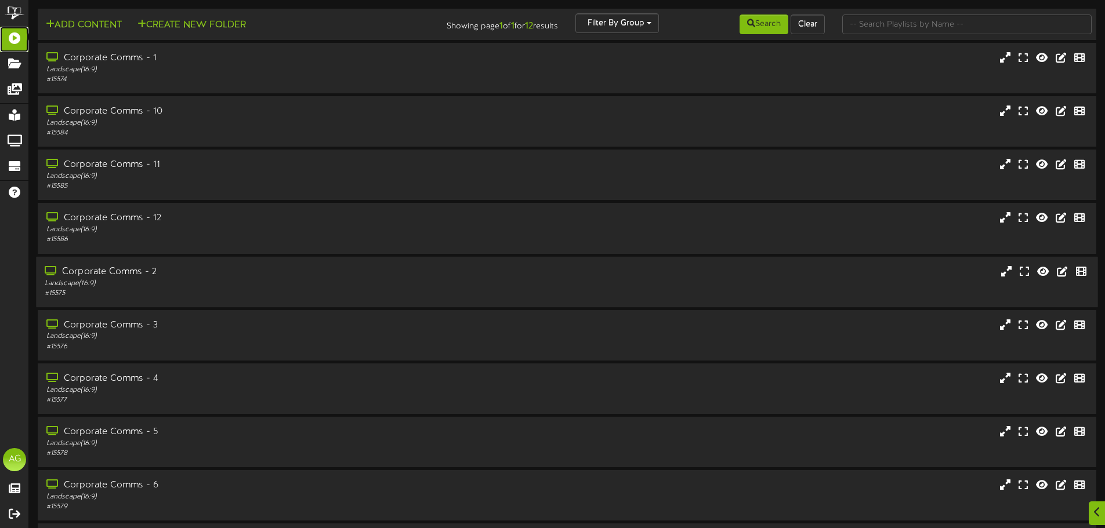
scroll to position [199, 0]
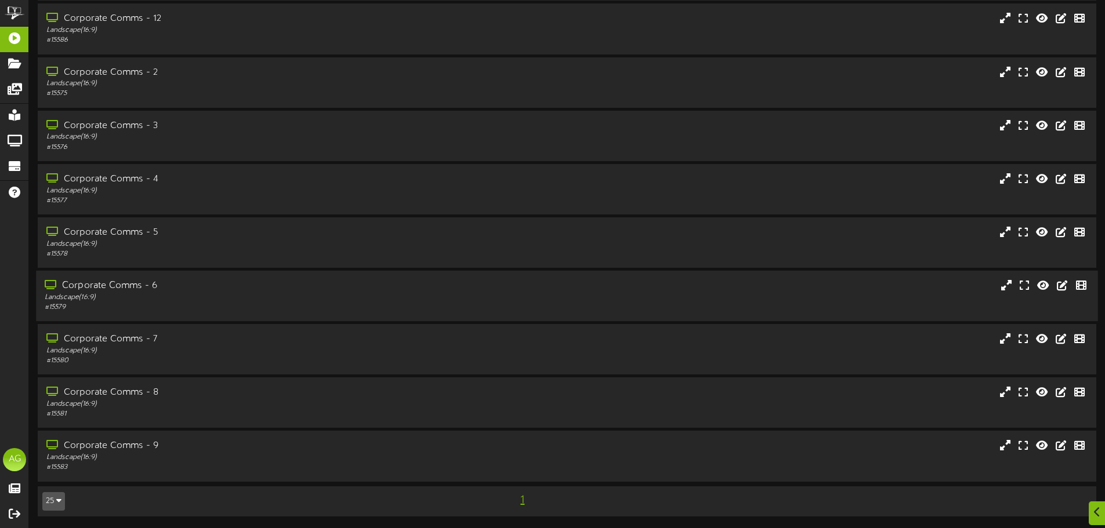
click at [329, 288] on div "Corporate Comms - 6" at bounding box center [257, 286] width 425 height 13
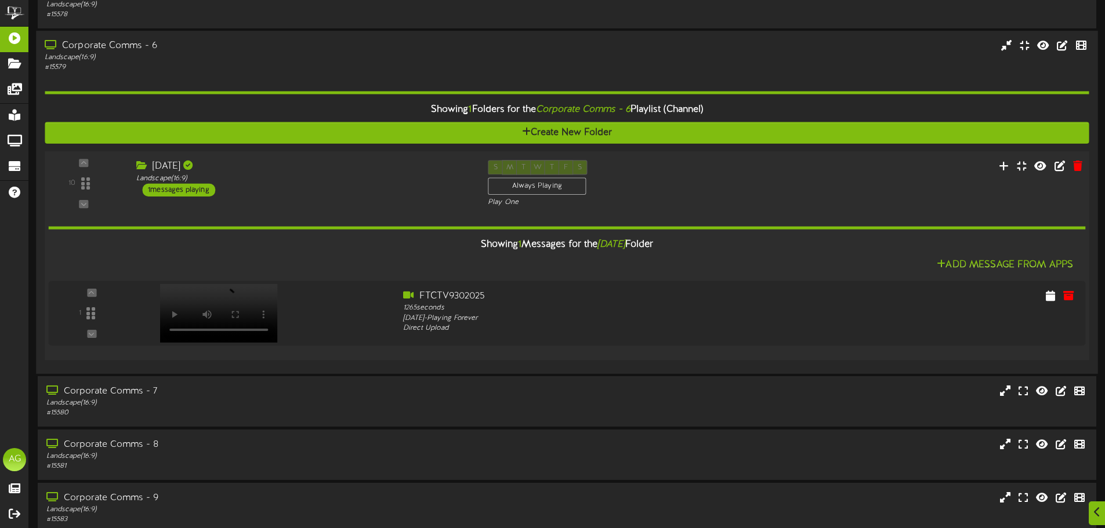
scroll to position [489, 0]
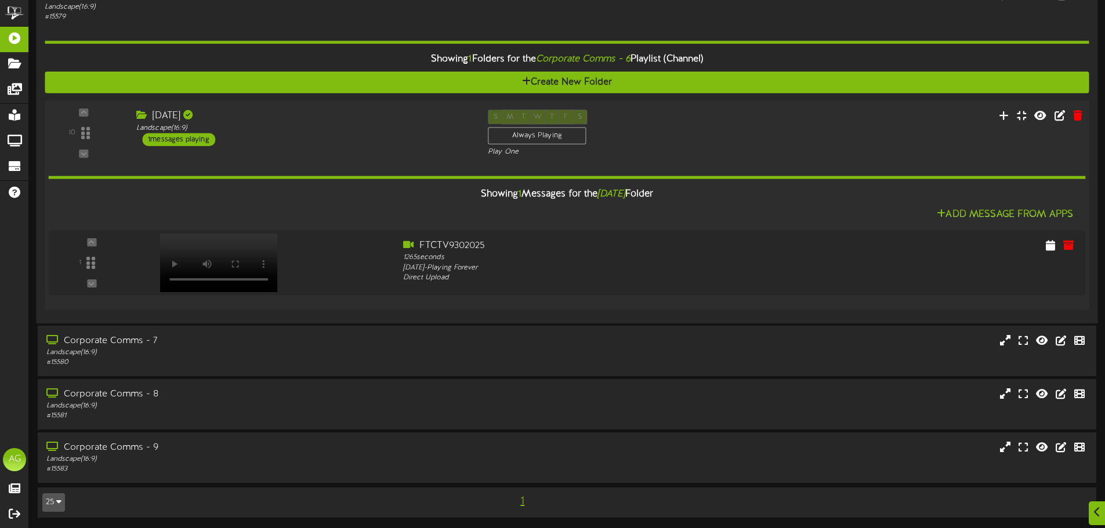
click at [72, 123] on div "10" at bounding box center [84, 133] width 70 height 47
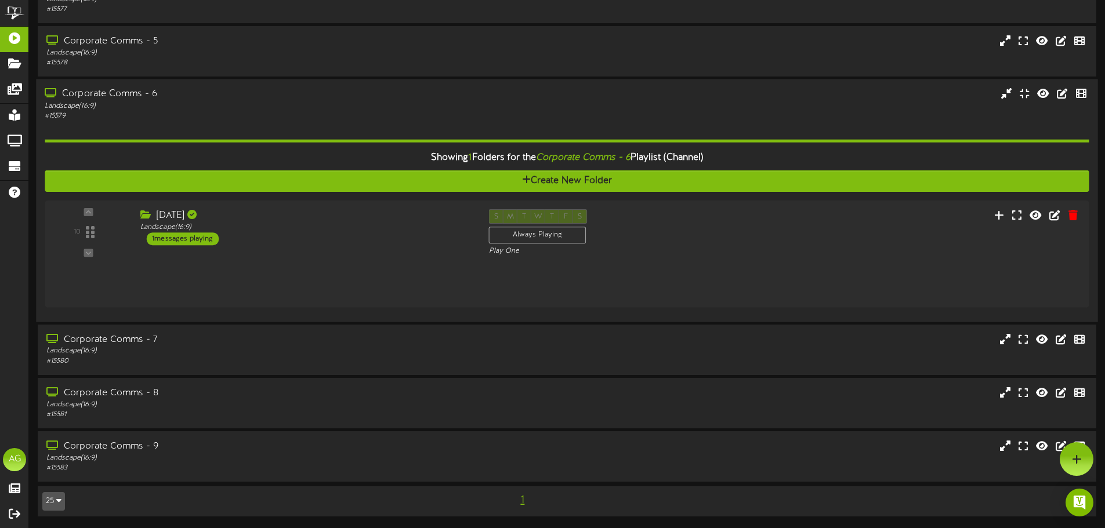
scroll to position [349, 0]
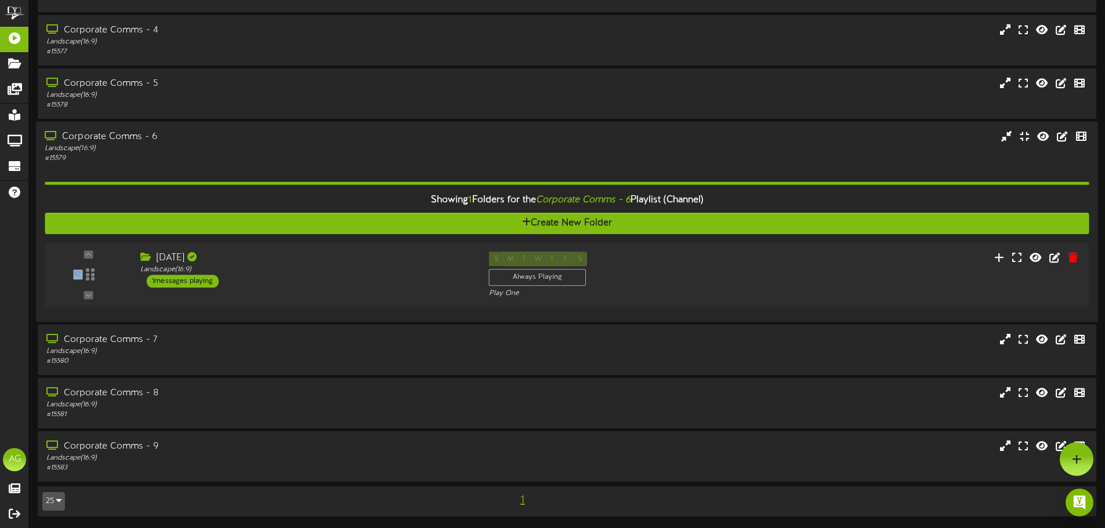
drag, startPoint x: 92, startPoint y: 264, endPoint x: 102, endPoint y: 239, distance: 27.4
click at [106, 224] on div "Showing 1 Folders for the Corporate Comms - 6 Playlist (Channel) Create New Fol…" at bounding box center [567, 239] width 1044 height 150
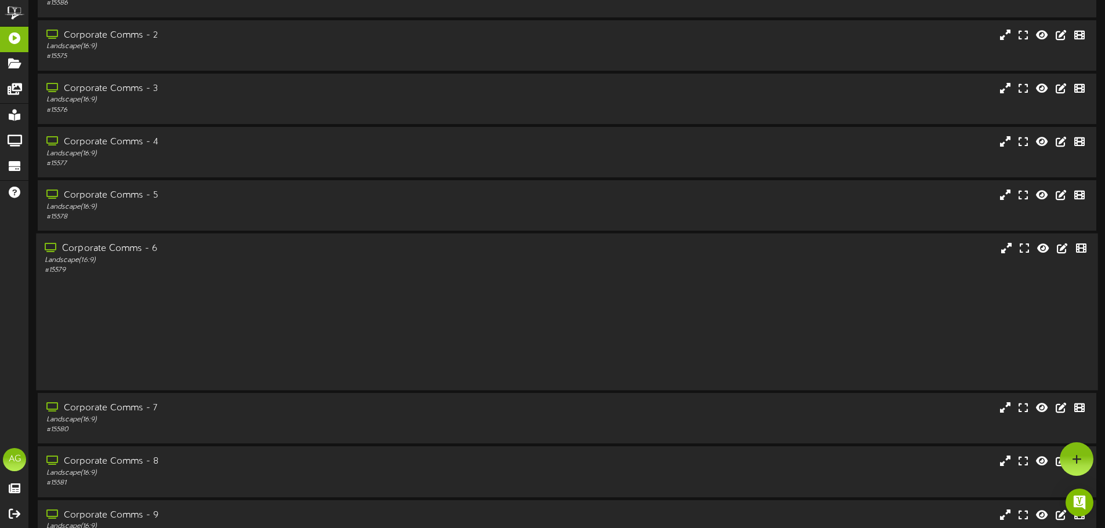
scroll to position [199, 0]
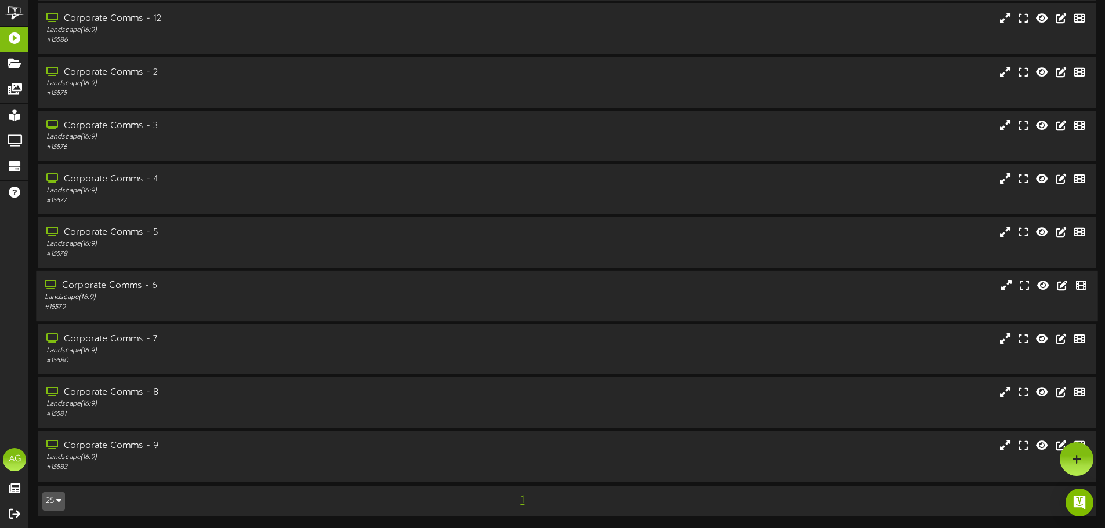
click at [117, 293] on div "Landscape ( 16:9 )" at bounding box center [257, 298] width 425 height 10
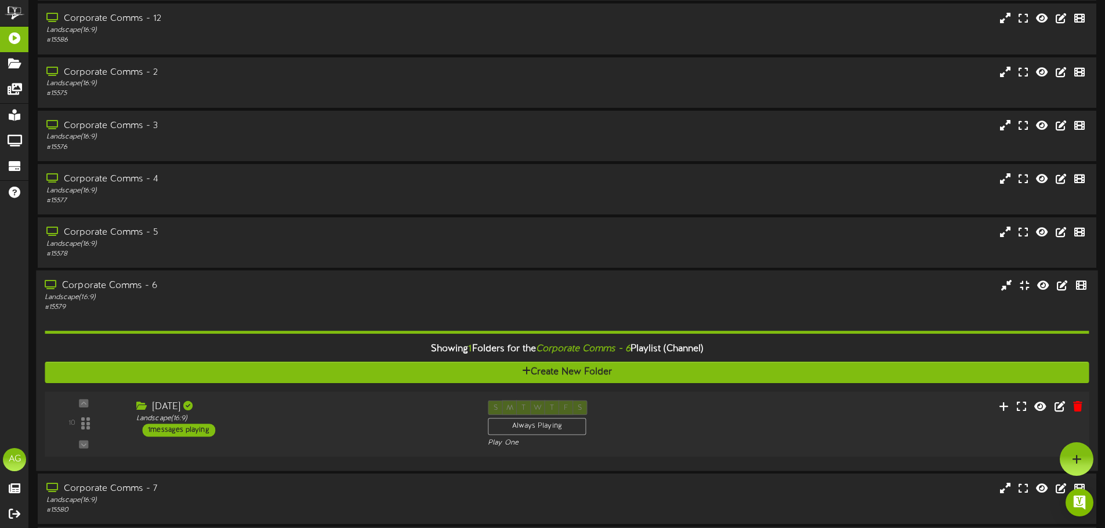
click at [85, 426] on div "10" at bounding box center [84, 424] width 70 height 47
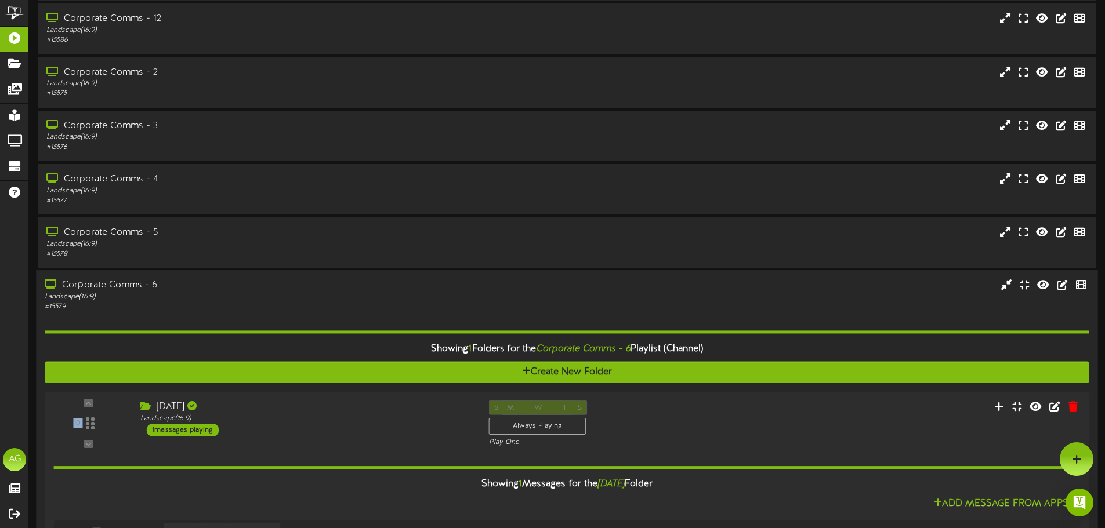
drag, startPoint x: 77, startPoint y: 420, endPoint x: 81, endPoint y: 372, distance: 48.3
click at [80, 372] on div "Showing 1 Folders for the Corporate Comms - 6 Playlist (Channel) Create New Fol…" at bounding box center [567, 458] width 1044 height 292
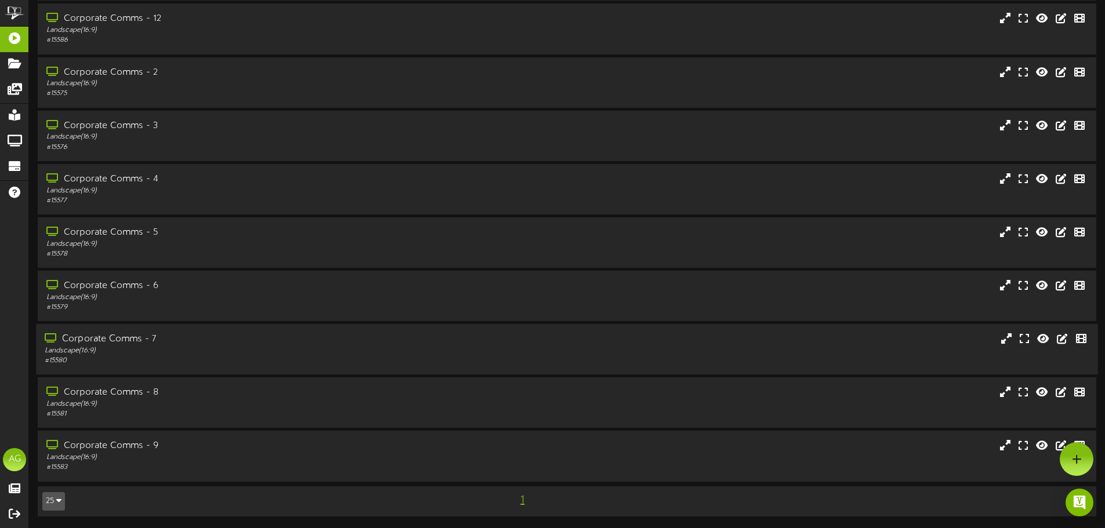
click at [117, 359] on div "# 15580" at bounding box center [257, 361] width 425 height 10
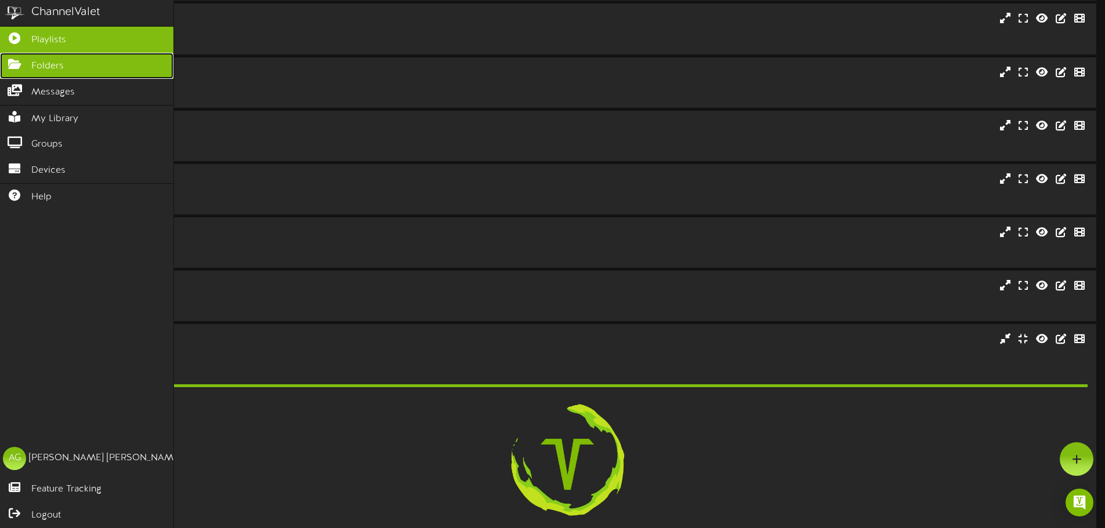
click at [24, 56] on link "Folders" at bounding box center [86, 66] width 173 height 26
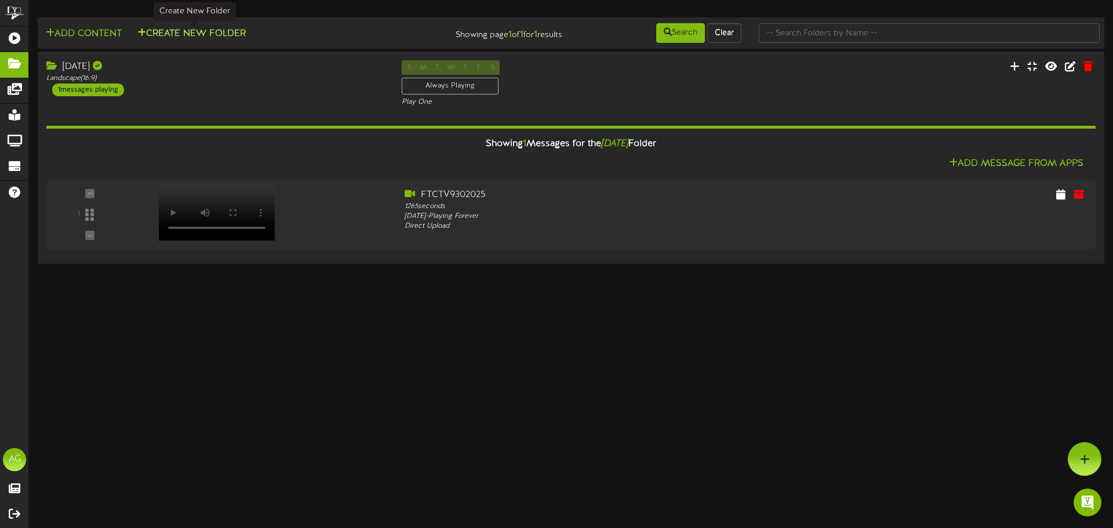
click at [159, 38] on button "Create New Folder" at bounding box center [191, 34] width 115 height 14
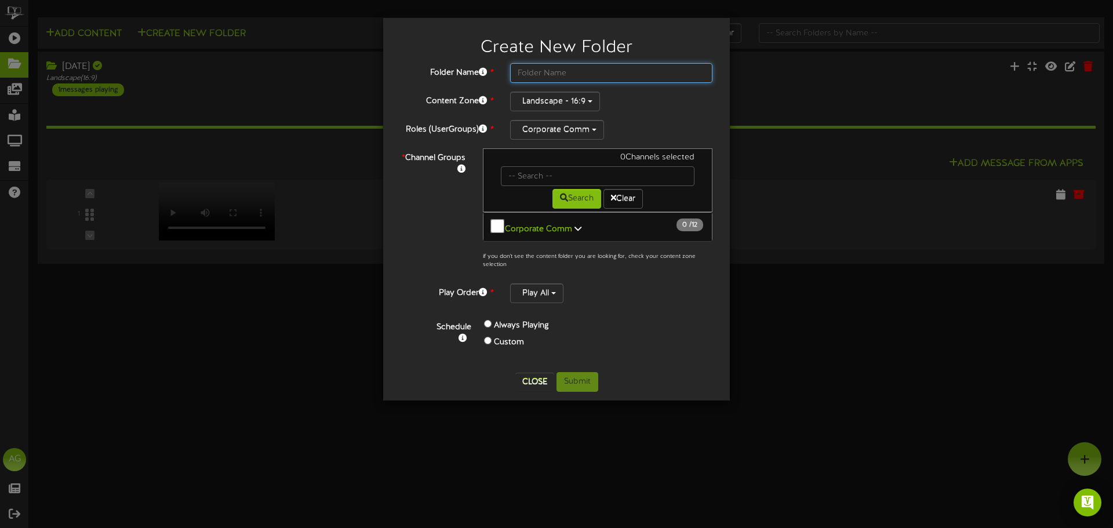
click at [568, 76] on input "text" at bounding box center [611, 73] width 202 height 20
type input "9.30"
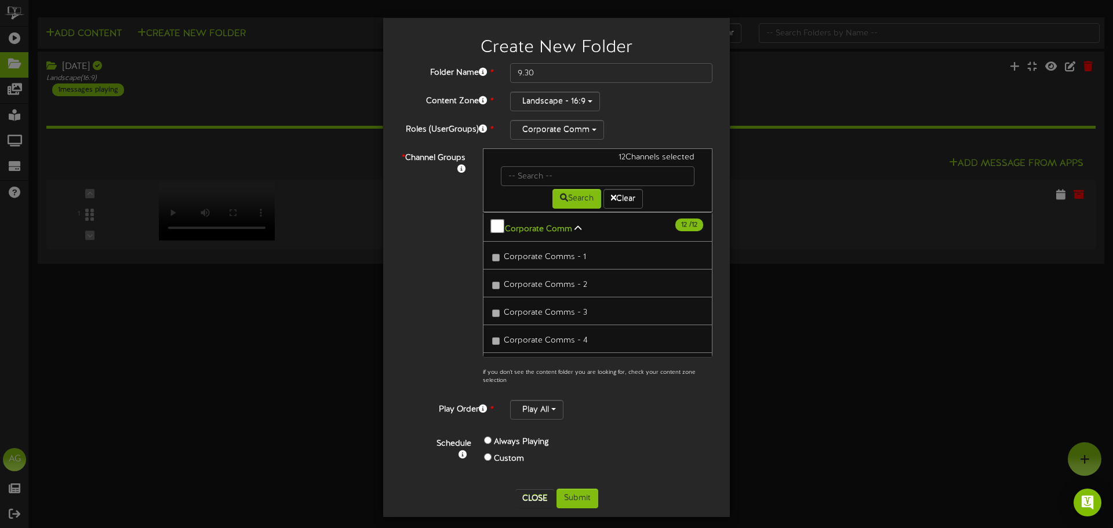
click at [509, 460] on label "Custom" at bounding box center [509, 460] width 30 height 12
click at [508, 457] on label "Custom" at bounding box center [509, 460] width 30 height 12
drag, startPoint x: 510, startPoint y: 443, endPoint x: 513, endPoint y: 438, distance: 6.0
click at [509, 443] on label "Always Playing" at bounding box center [521, 443] width 55 height 12
click at [531, 419] on button "Play All" at bounding box center [536, 410] width 53 height 20
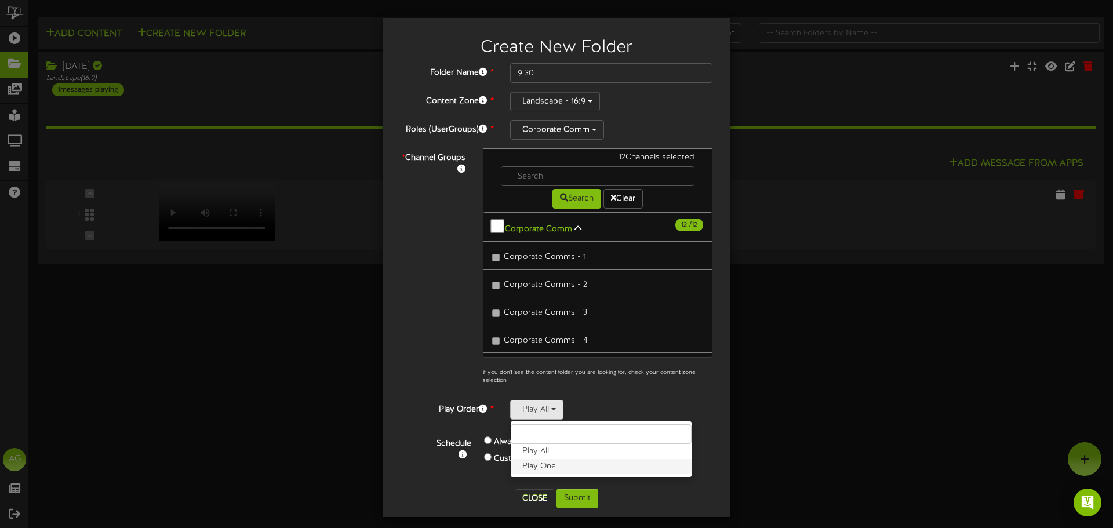
click at [528, 473] on label "Play One" at bounding box center [601, 466] width 181 height 15
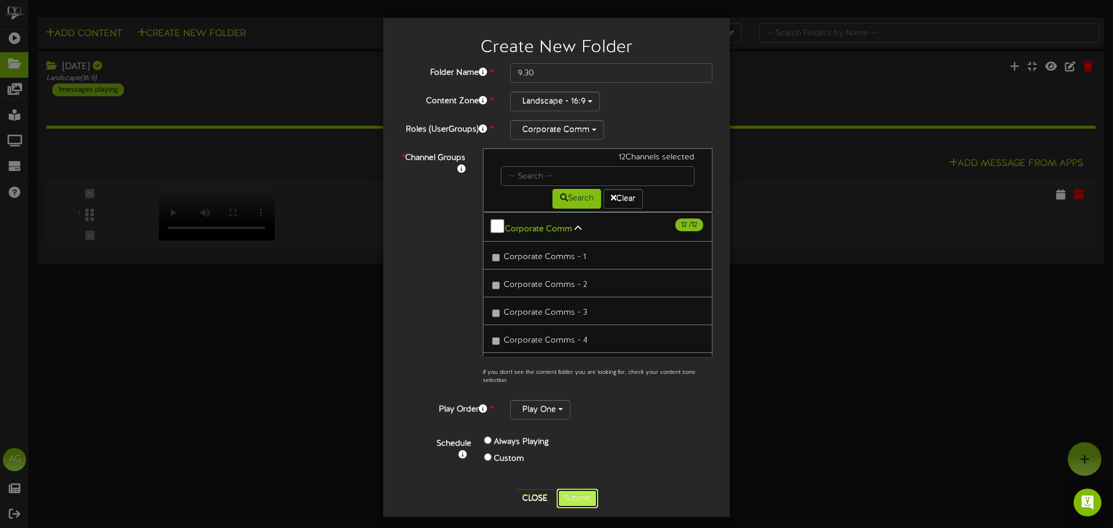
click at [579, 495] on button "Submit" at bounding box center [578, 499] width 42 height 20
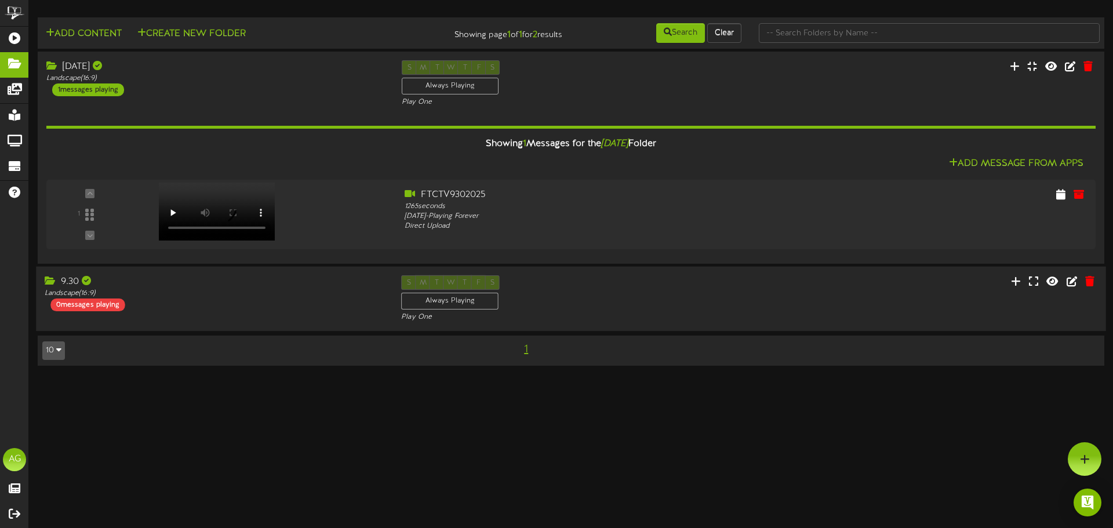
click at [239, 296] on div "Landscape ( 16:9 )" at bounding box center [214, 294] width 339 height 10
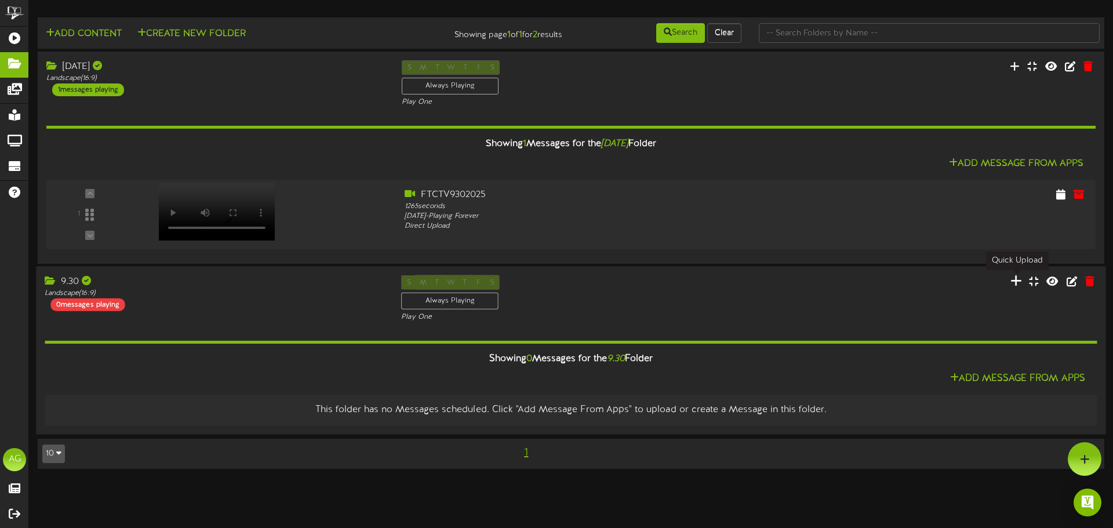
click at [1014, 285] on icon at bounding box center [1017, 280] width 12 height 13
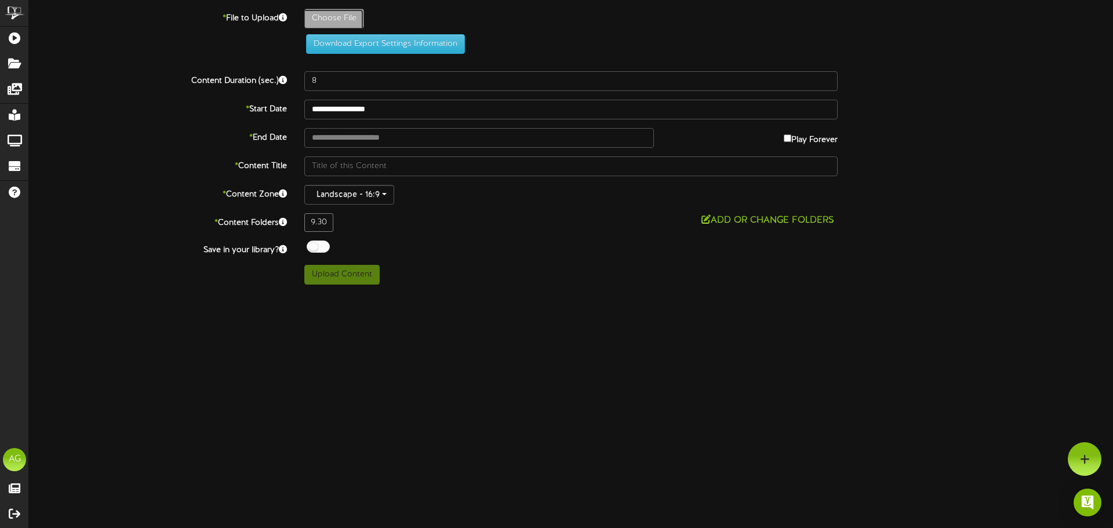
type input "**********"
type input "FTCTV9302025"
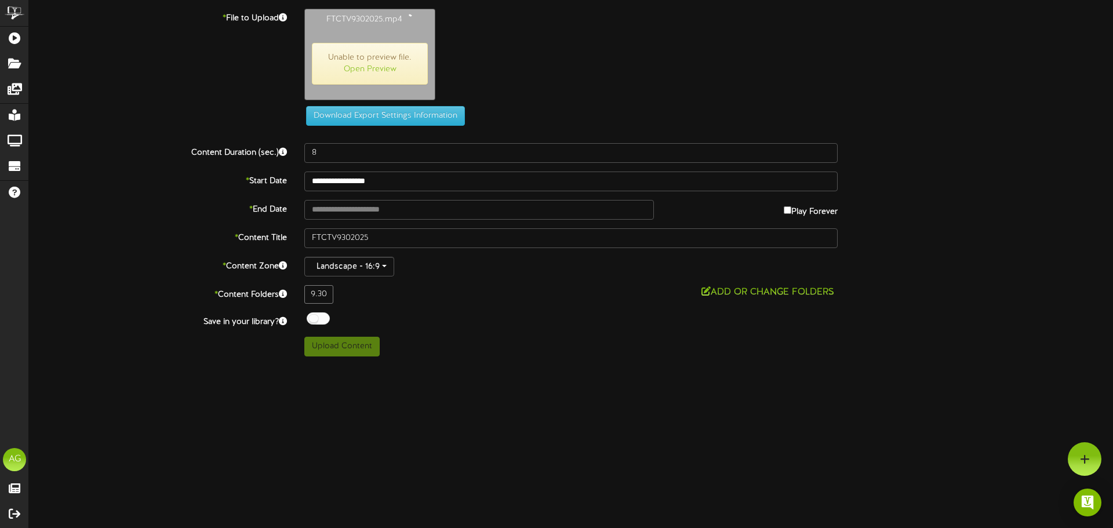
click at [779, 365] on html "ChannelValet Playlists Folders Messages My Library Groups Devices Help AG Ashle…" at bounding box center [556, 182] width 1113 height 365
click at [42, 66] on div "Download Export Settings Information" at bounding box center [571, 67] width 1119 height 117
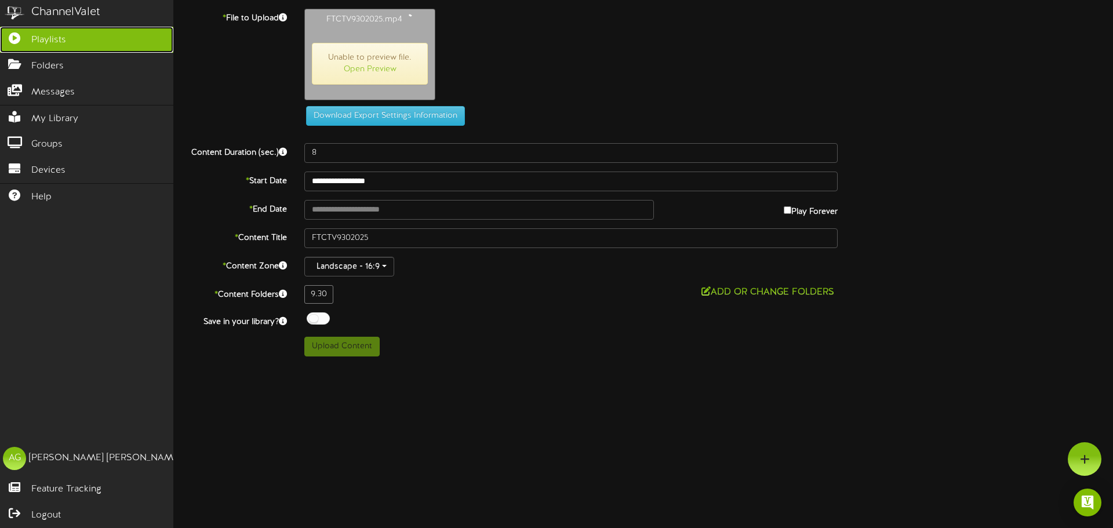
click at [13, 41] on icon at bounding box center [14, 36] width 29 height 9
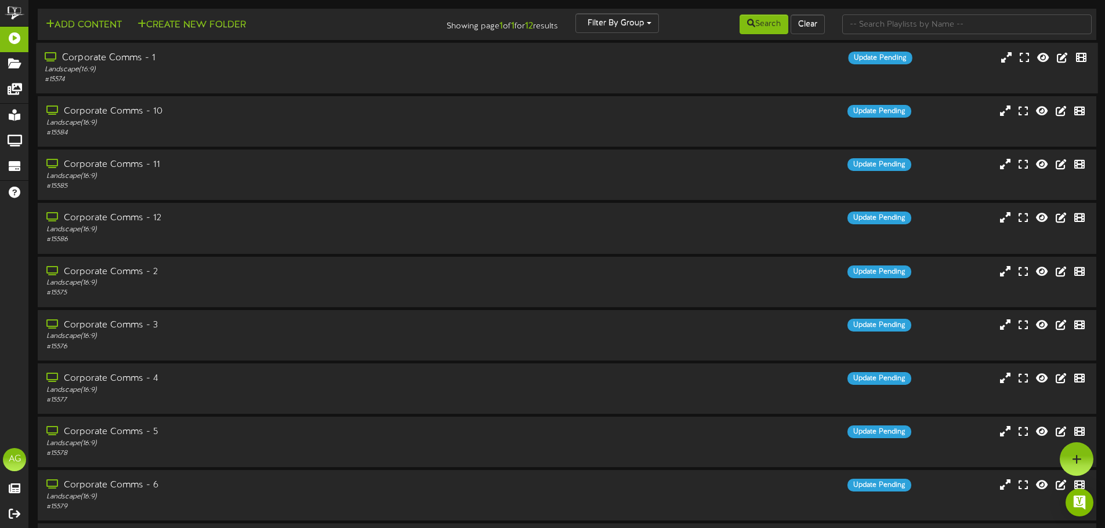
click at [208, 90] on div "Corporate Comms - 1 Landscape ( 16:9 ) # 15574 Update Pending" at bounding box center [566, 68] width 1061 height 50
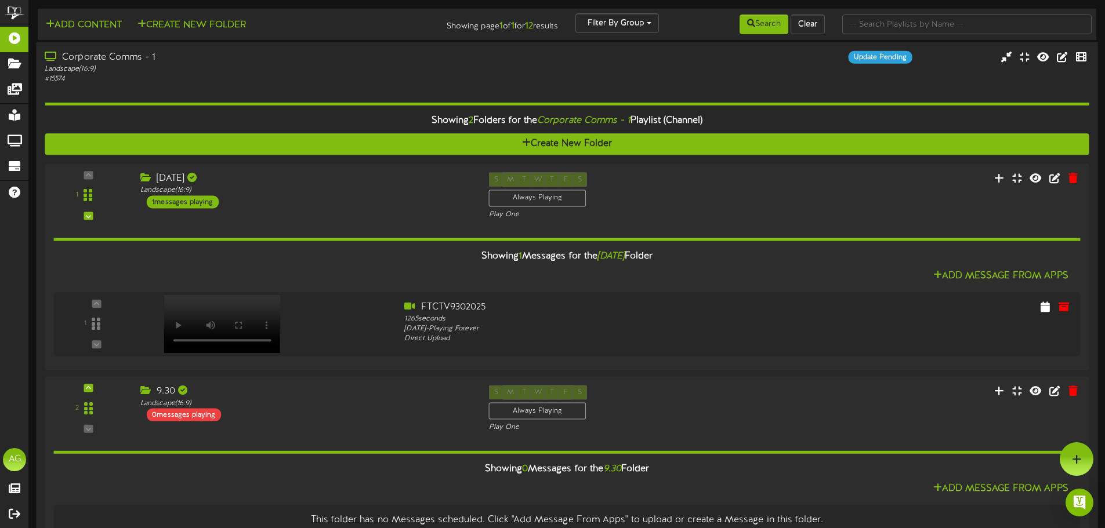
click at [146, 66] on div "Landscape ( 16:9 )" at bounding box center [257, 69] width 425 height 10
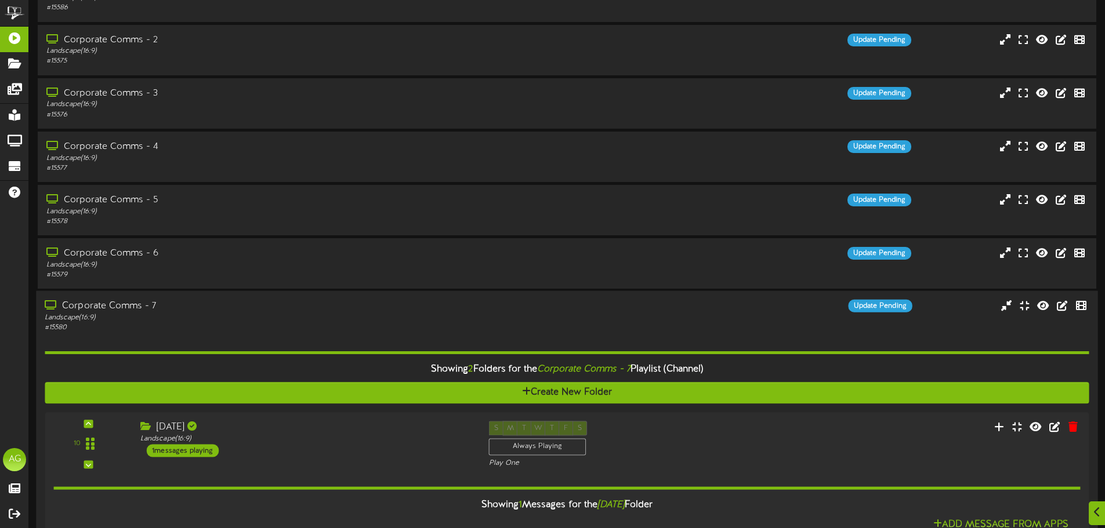
scroll to position [464, 0]
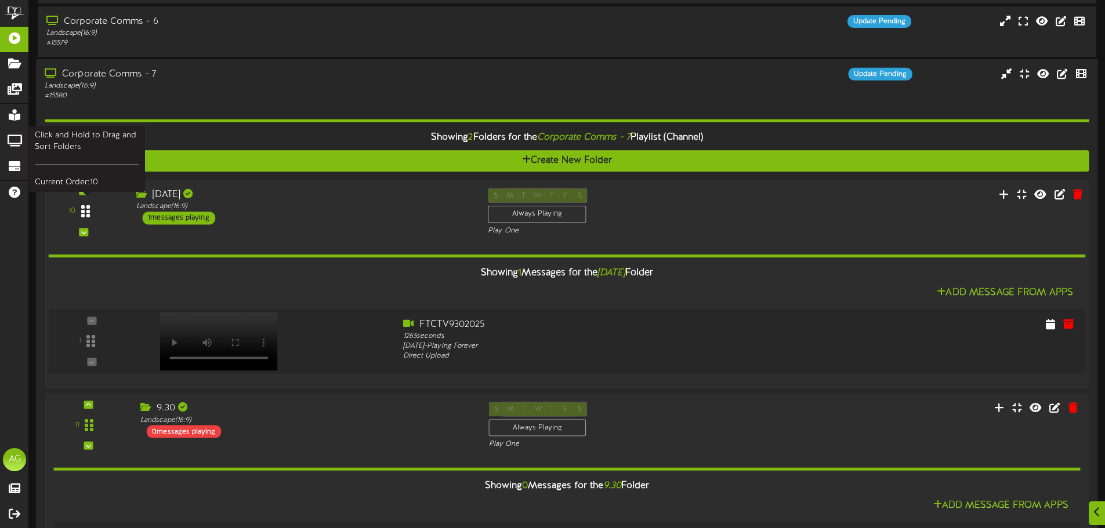
click at [88, 207] on icon at bounding box center [85, 212] width 9 height 14
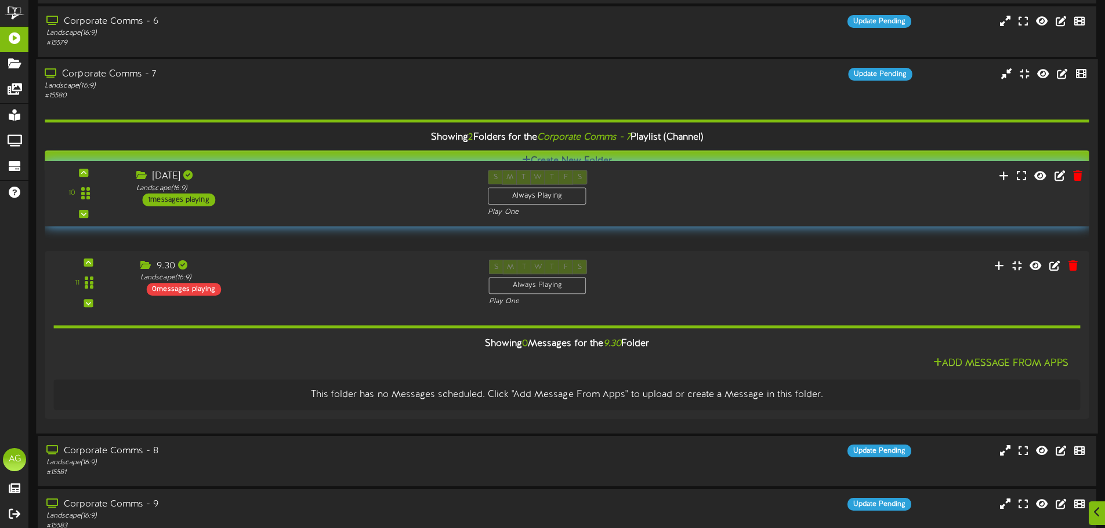
drag, startPoint x: 88, startPoint y: 212, endPoint x: 118, endPoint y: 191, distance: 35.9
click at [118, 191] on div "10" at bounding box center [84, 193] width 70 height 47
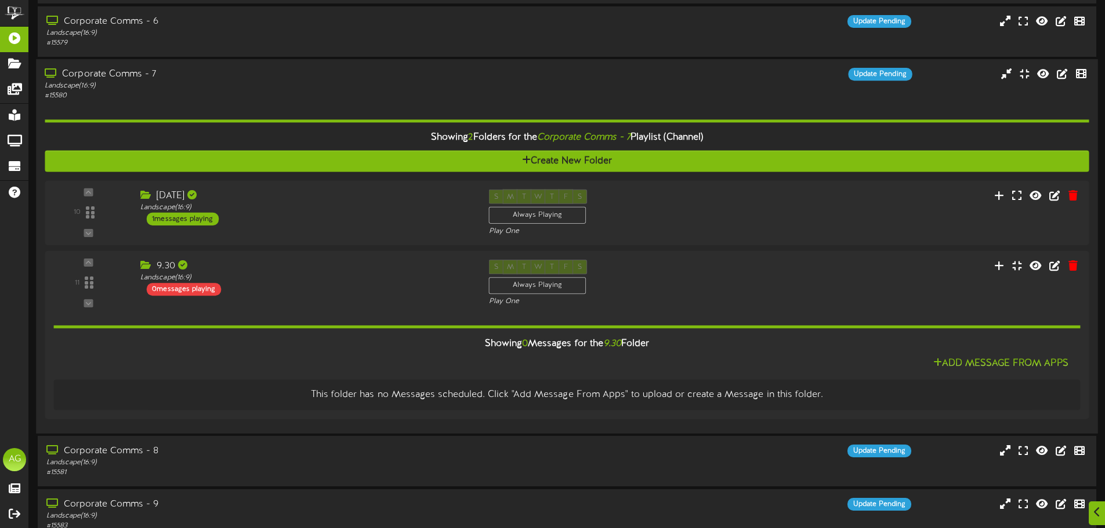
click at [125, 89] on div "Landscape ( 16:9 )" at bounding box center [257, 86] width 425 height 10
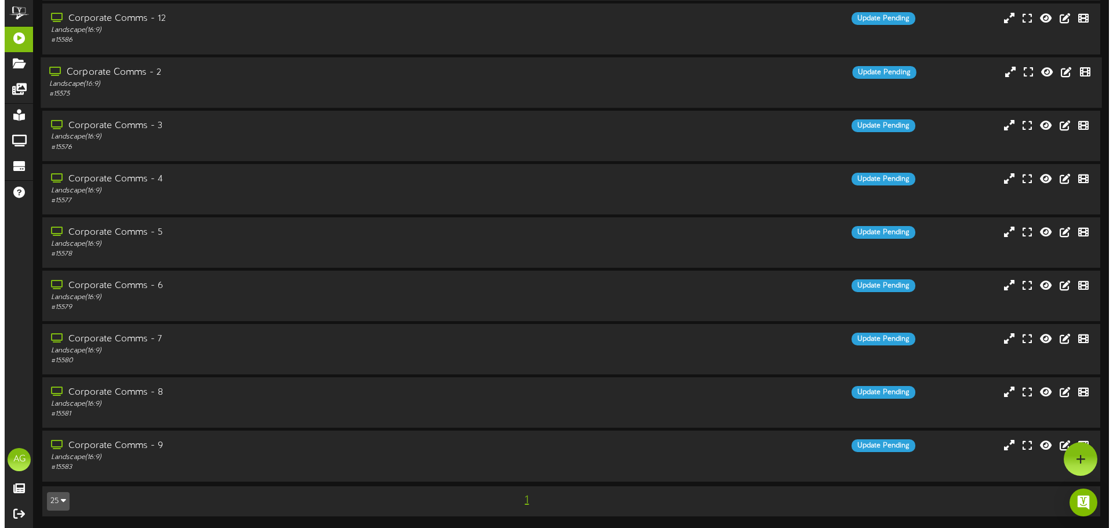
scroll to position [0, 0]
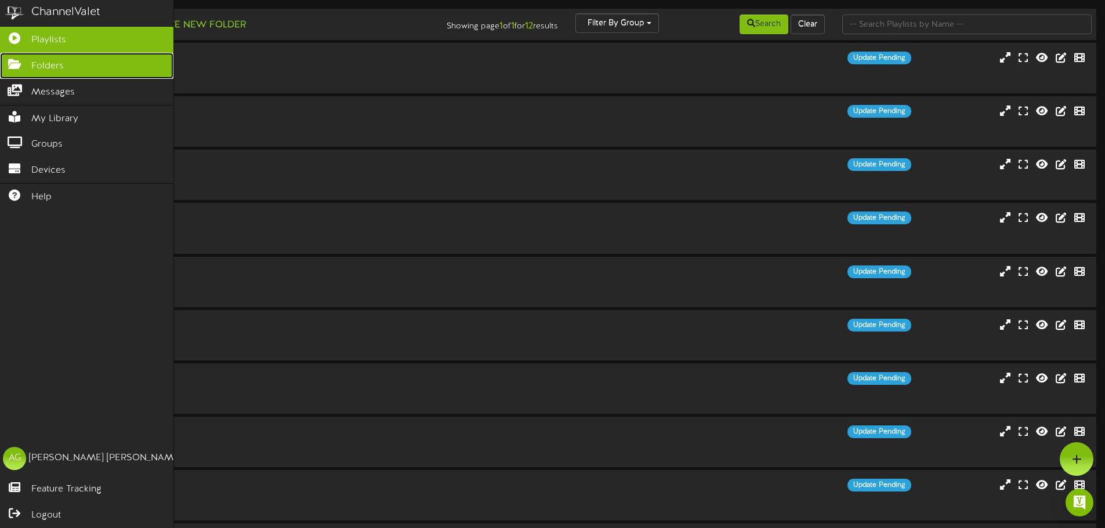
click at [13, 55] on link "Folders" at bounding box center [86, 66] width 173 height 26
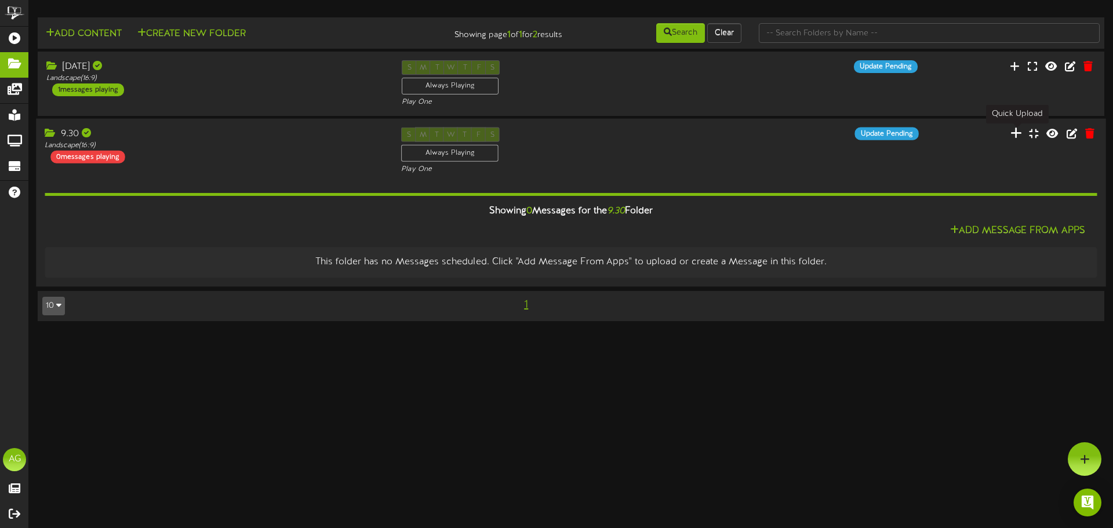
click at [1016, 131] on icon at bounding box center [1017, 133] width 12 height 13
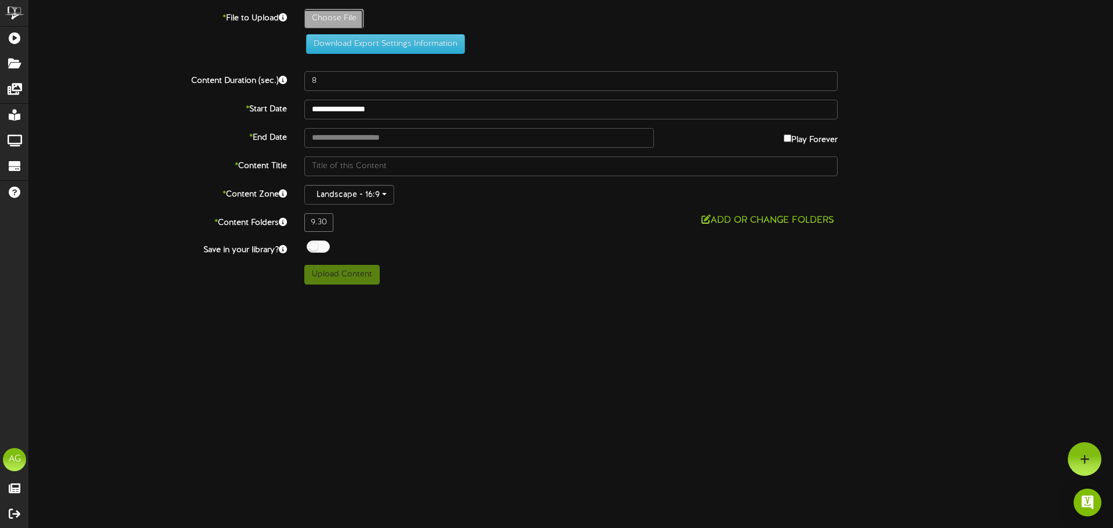
type input "**********"
type input "FTCTV9302025"
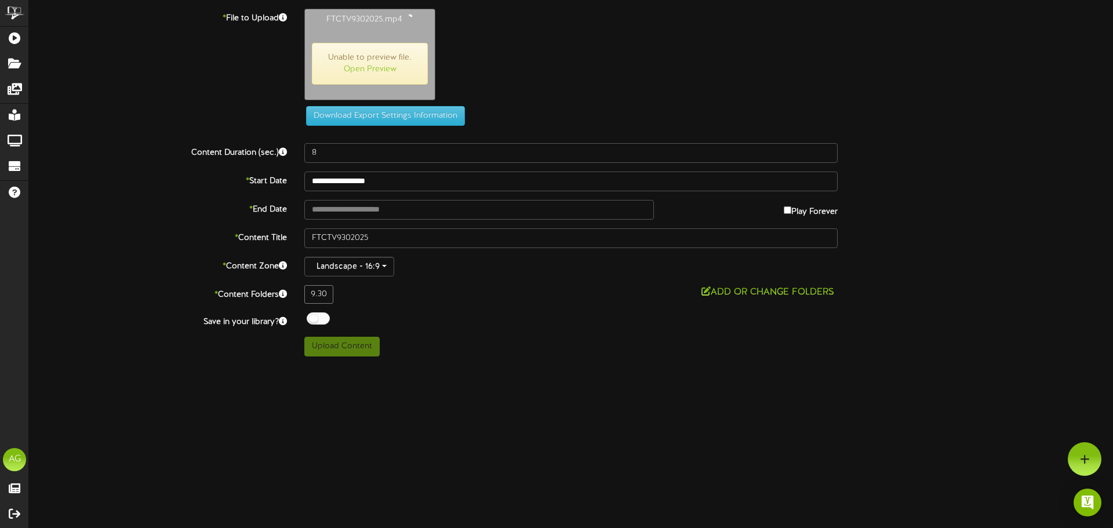
click at [574, 78] on div "FTCTV9302025.mp4 Unable to preview file. Open Preview" at bounding box center [709, 57] width 826 height 97
click at [409, 53] on span "Unable to preview file. Open Preview" at bounding box center [370, 64] width 116 height 42
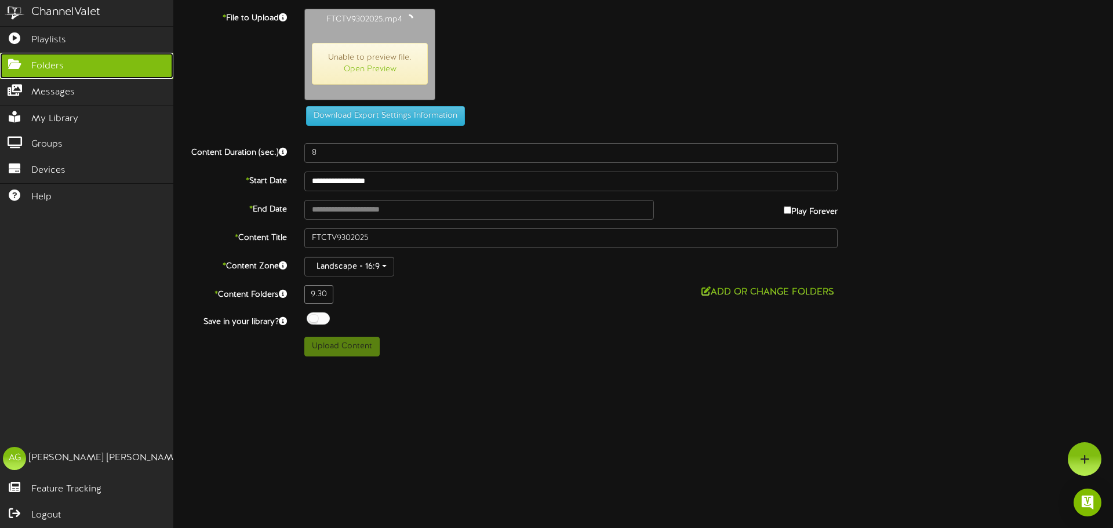
click at [47, 65] on span "Folders" at bounding box center [47, 66] width 32 height 13
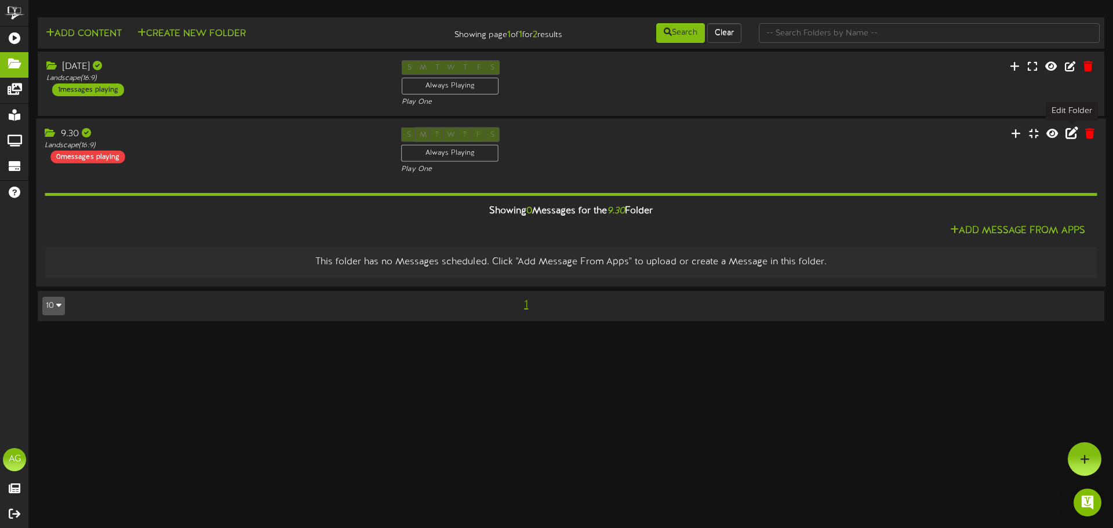
click at [1080, 133] on button at bounding box center [1072, 135] width 20 height 18
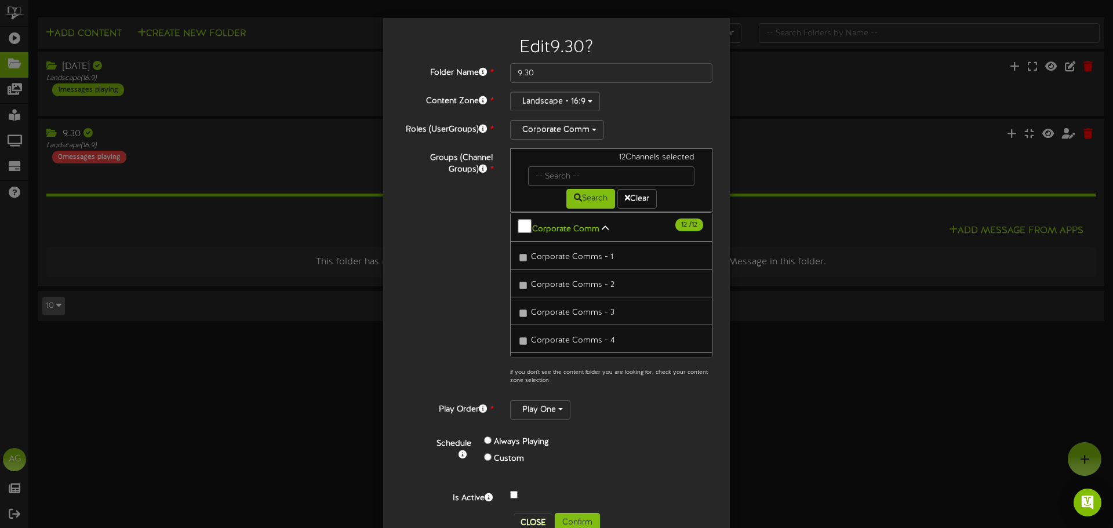
click at [514, 498] on div at bounding box center [612, 496] width 220 height 14
click at [581, 519] on button "Confirm" at bounding box center [577, 523] width 45 height 20
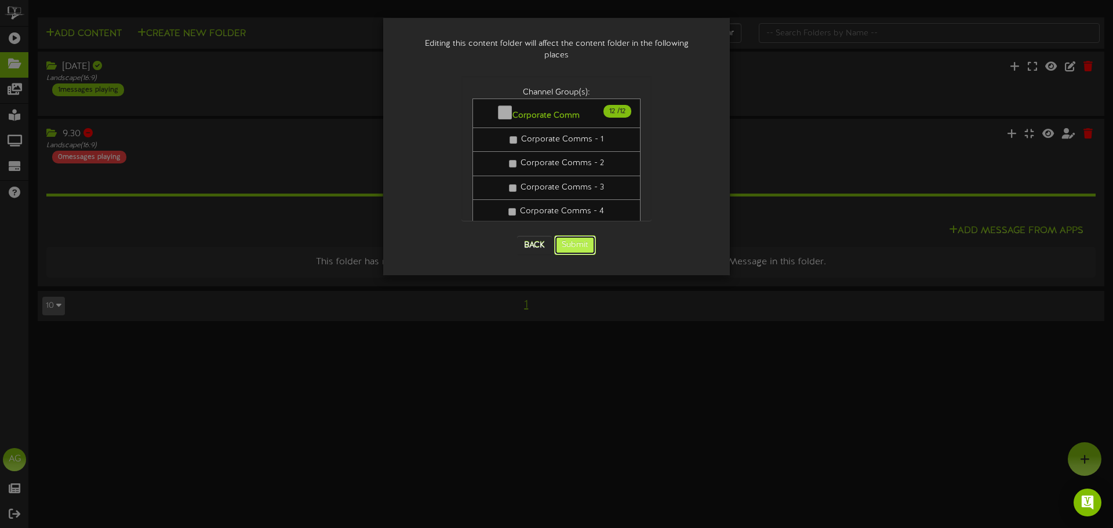
click at [592, 242] on button "Submit" at bounding box center [575, 245] width 42 height 20
